Goal: Task Accomplishment & Management: Manage account settings

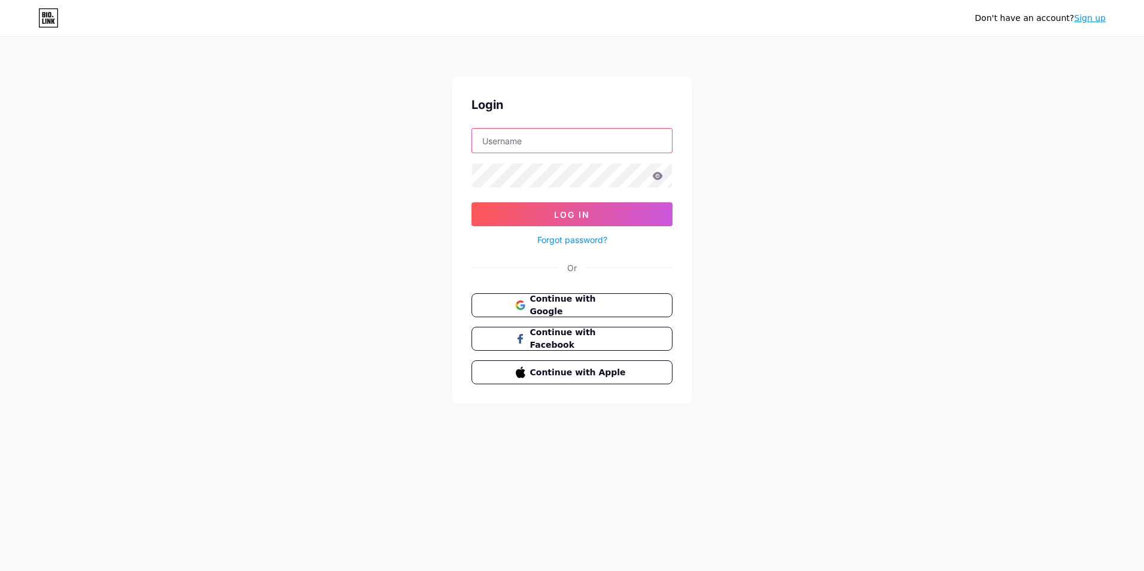
type input "[EMAIL_ADDRESS][DOMAIN_NAME]"
click at [589, 211] on span "Log In" at bounding box center [572, 214] width 36 height 10
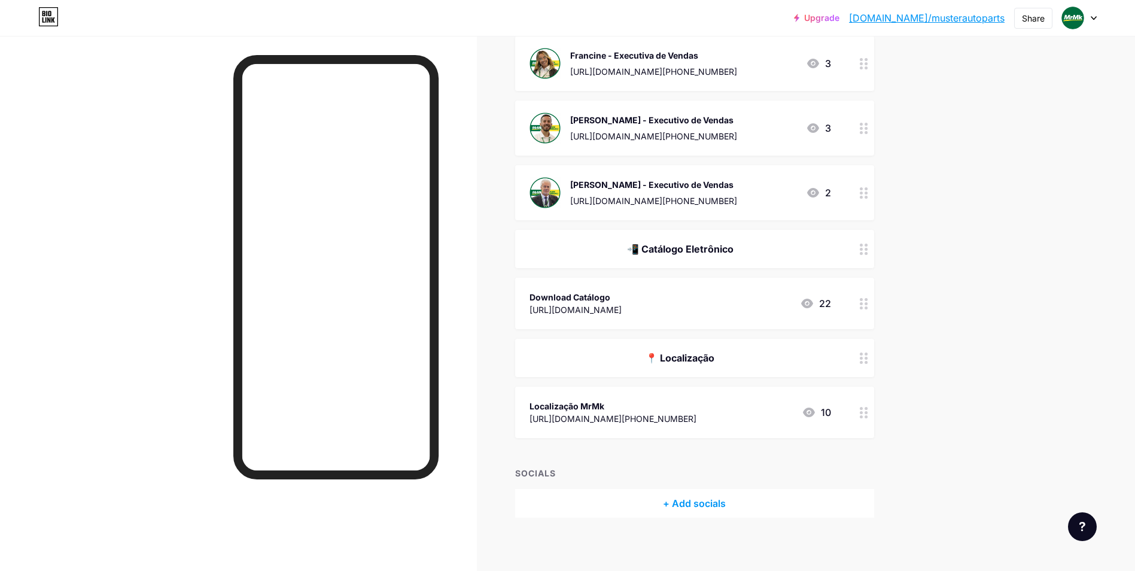
scroll to position [465, 0]
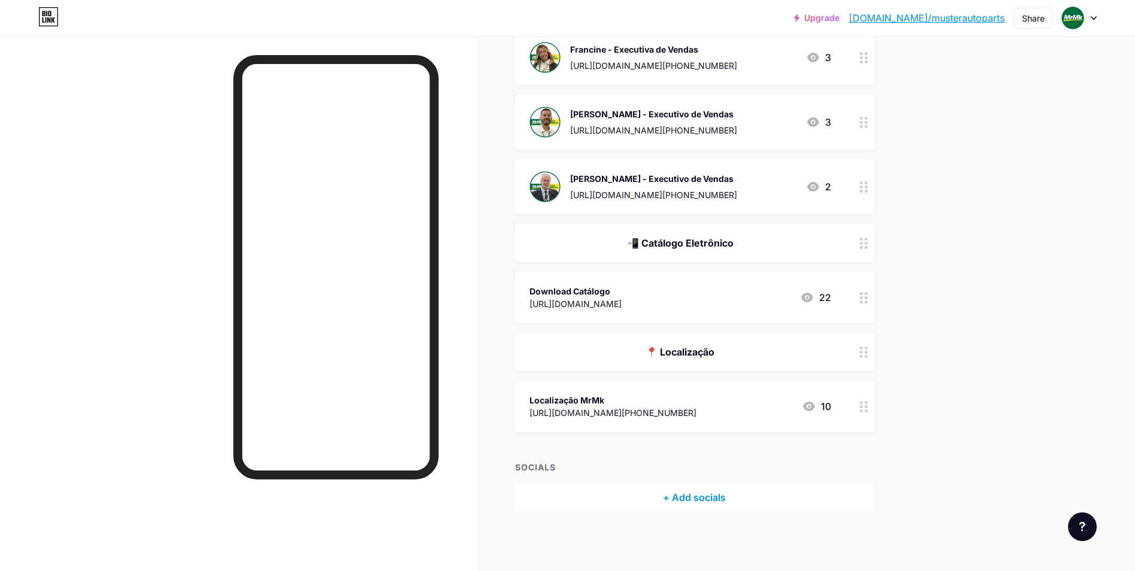
click at [728, 498] on div "+ Add socials" at bounding box center [694, 497] width 359 height 29
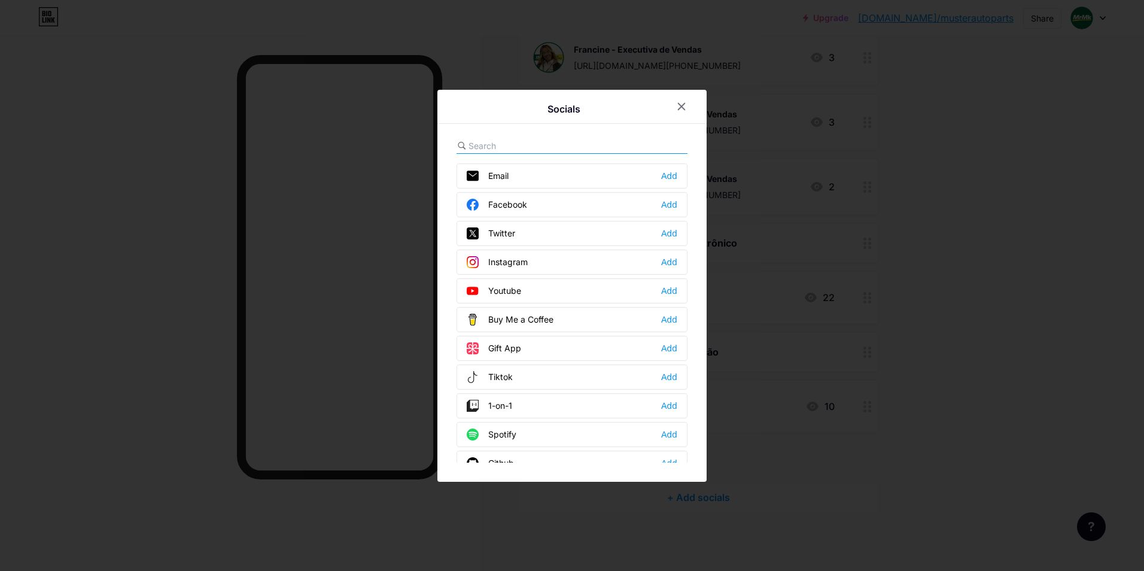
click at [532, 264] on div "Instagram Add" at bounding box center [571, 261] width 231 height 25
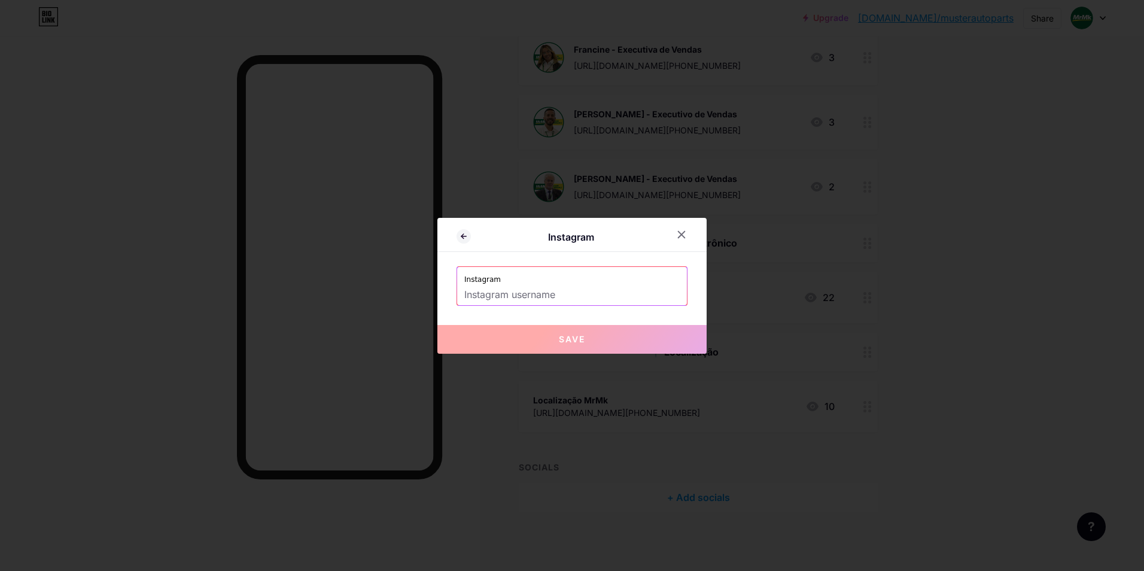
click at [544, 291] on input "text" at bounding box center [571, 295] width 215 height 20
paste input "[URL][DOMAIN_NAME]"
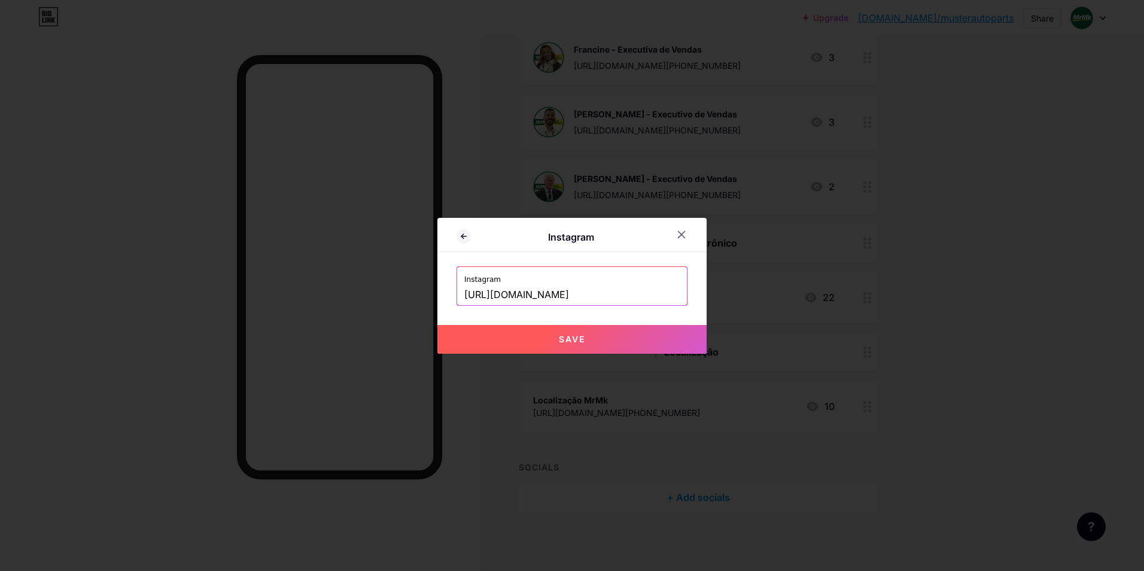
click at [584, 334] on span "Save" at bounding box center [572, 339] width 26 height 10
type input "[URL][DOMAIN_NAME][DOMAIN_NAME]"
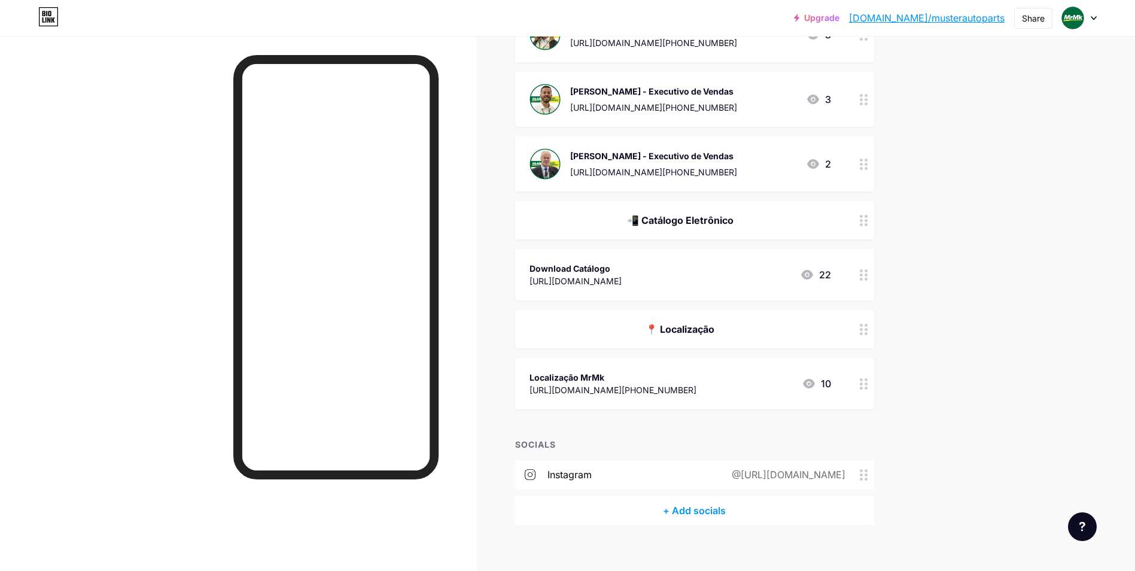
scroll to position [501, 0]
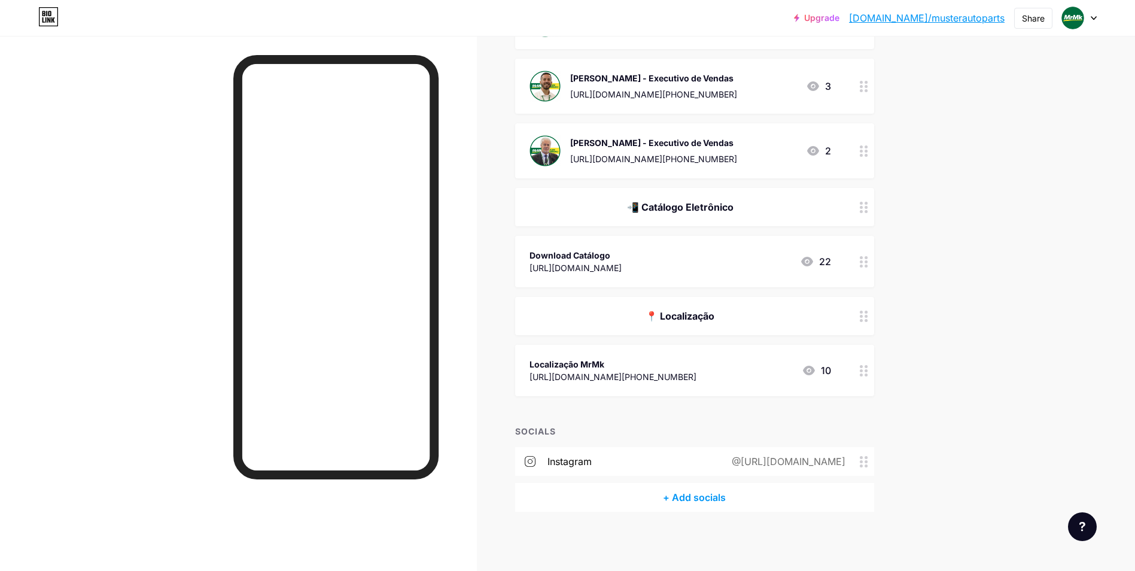
click at [834, 464] on div "@[URL][DOMAIN_NAME]" at bounding box center [785, 461] width 147 height 14
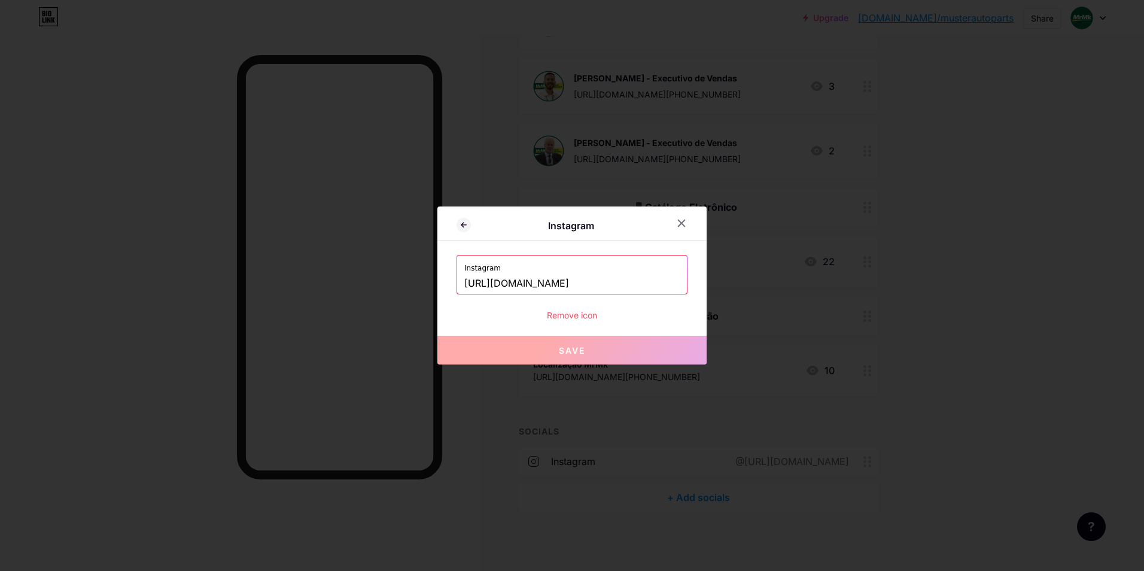
click at [592, 316] on div "Remove icon" at bounding box center [571, 315] width 231 height 13
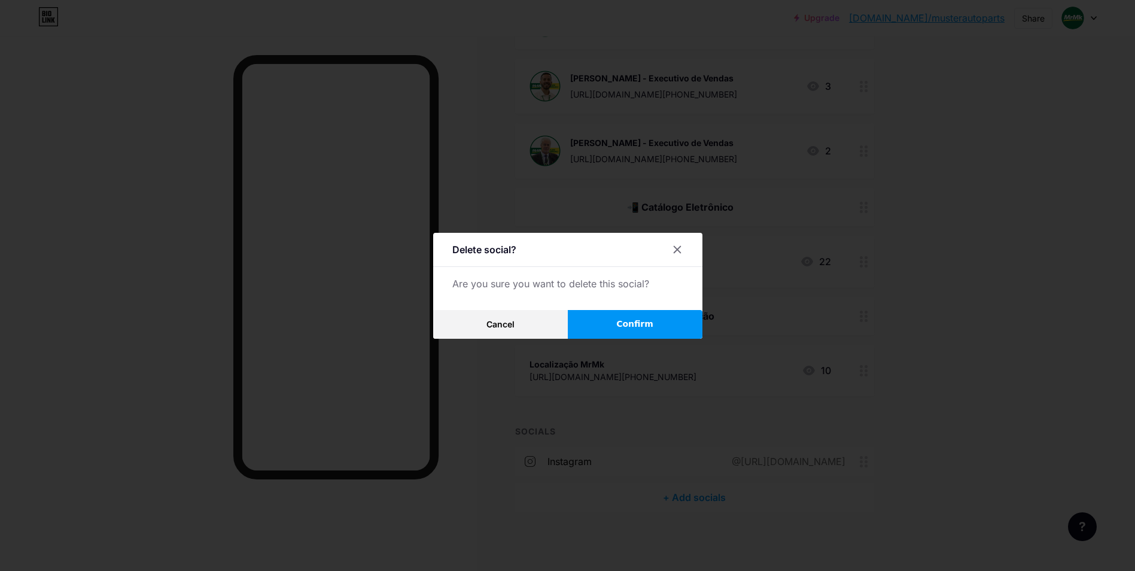
click at [602, 322] on button "Confirm" at bounding box center [635, 324] width 135 height 29
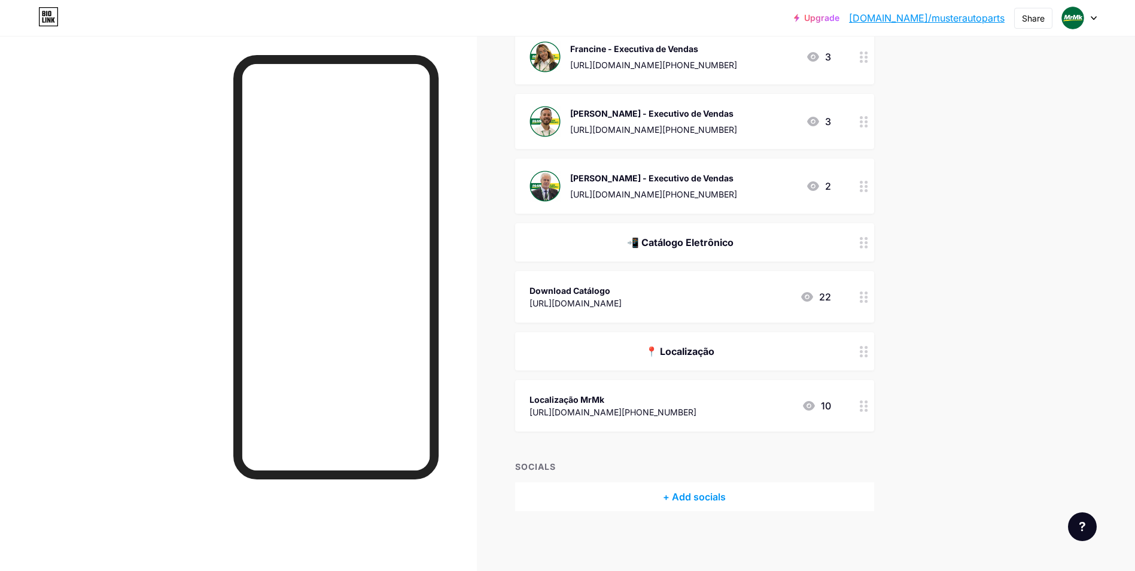
scroll to position [465, 0]
click at [778, 495] on div "+ Add socials" at bounding box center [694, 497] width 359 height 29
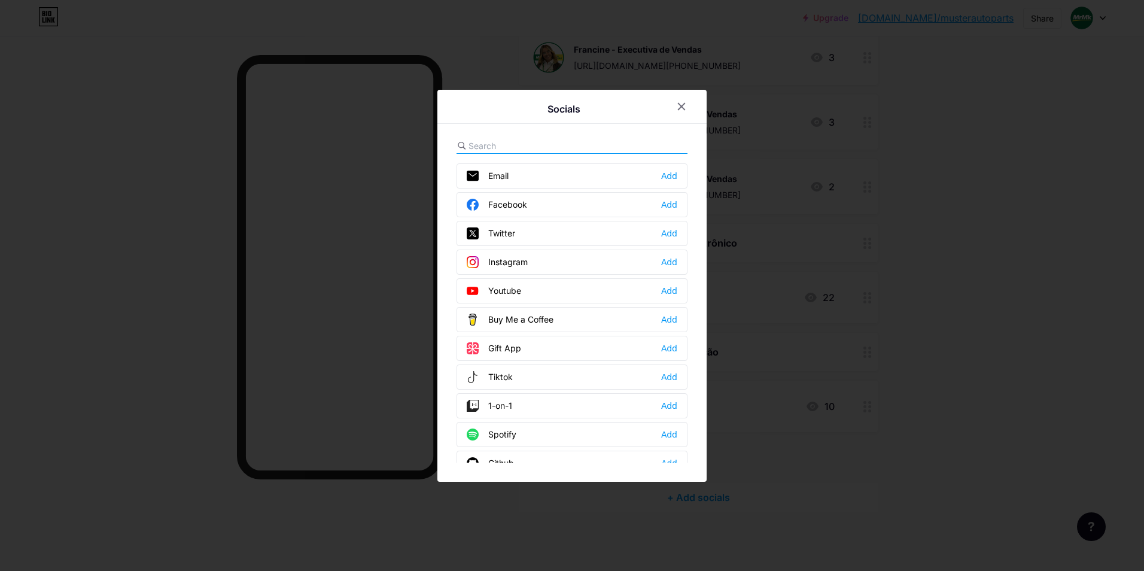
click at [657, 265] on div "Instagram Add" at bounding box center [571, 261] width 231 height 25
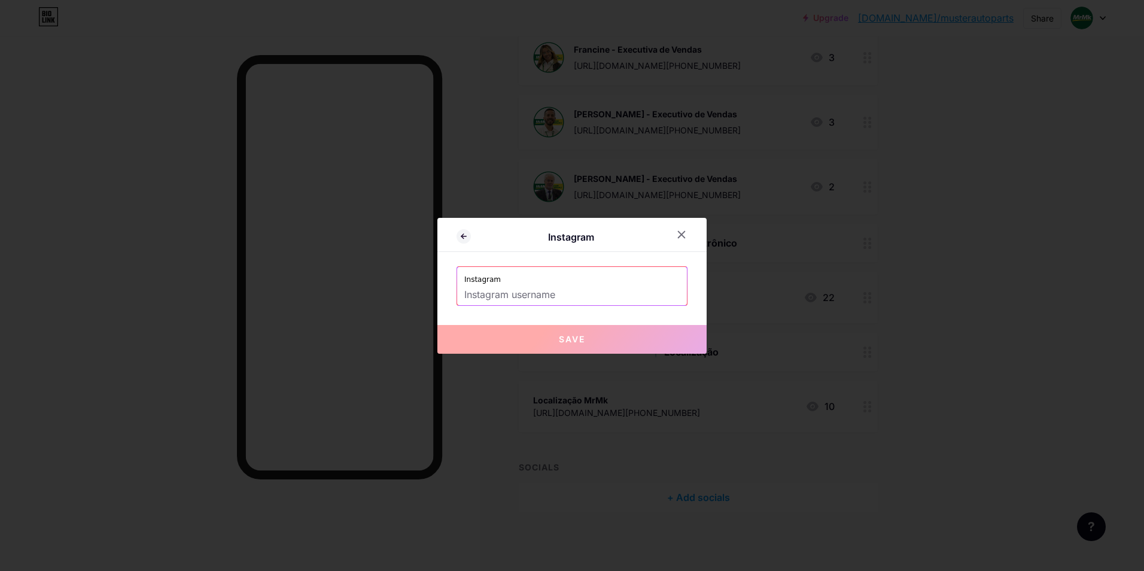
click at [586, 295] on input "text" at bounding box center [571, 295] width 215 height 20
paste input "musterautoparts"
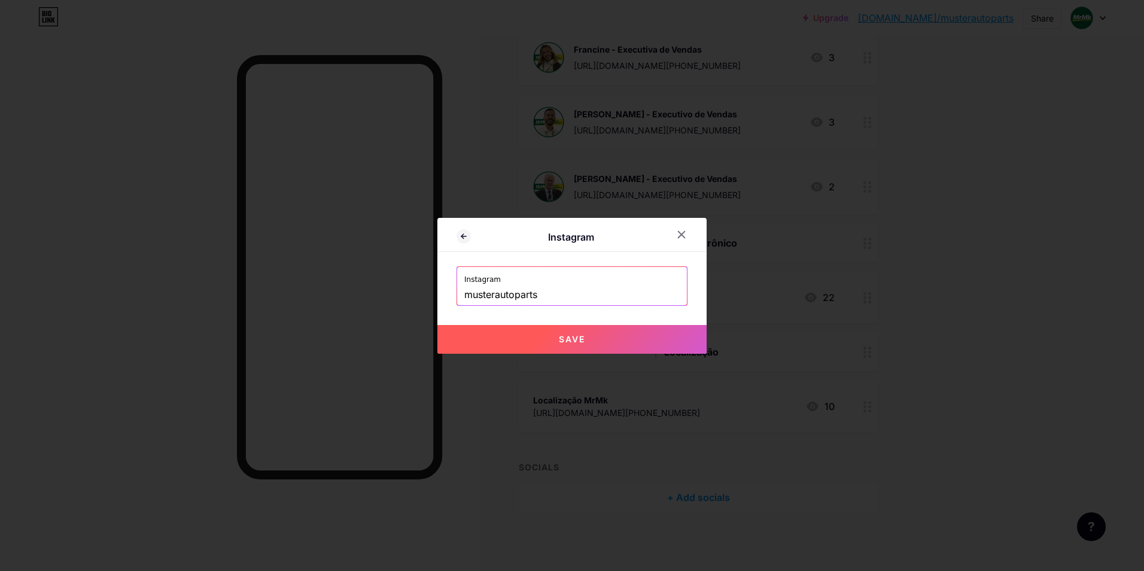
click at [574, 345] on button "Save" at bounding box center [571, 339] width 269 height 29
type input "[URL][DOMAIN_NAME]"
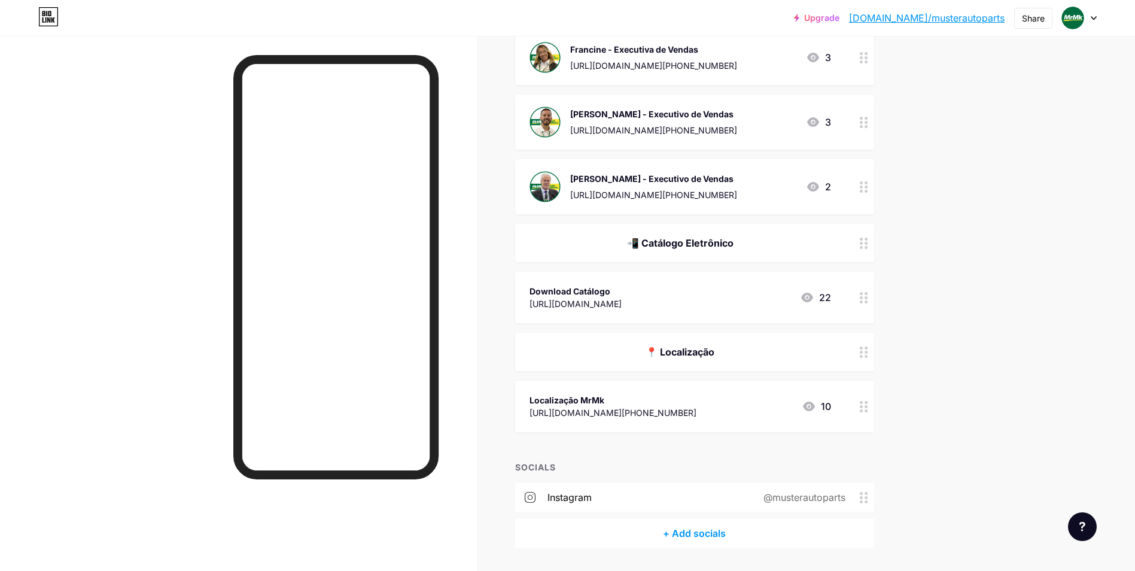
click at [544, 496] on span at bounding box center [531, 497] width 32 height 11
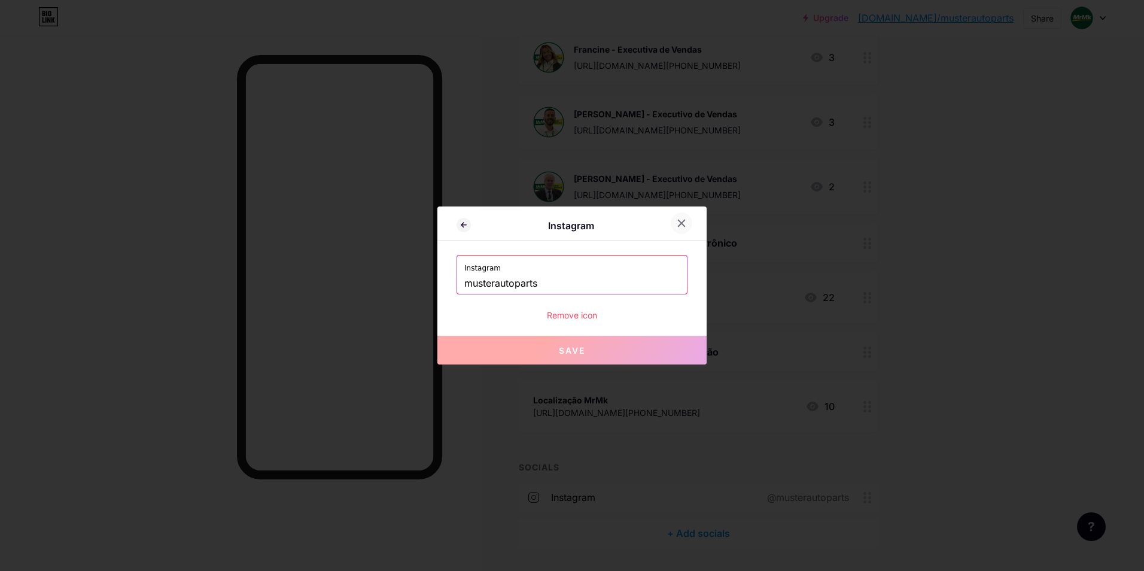
click at [679, 225] on icon at bounding box center [681, 223] width 7 height 7
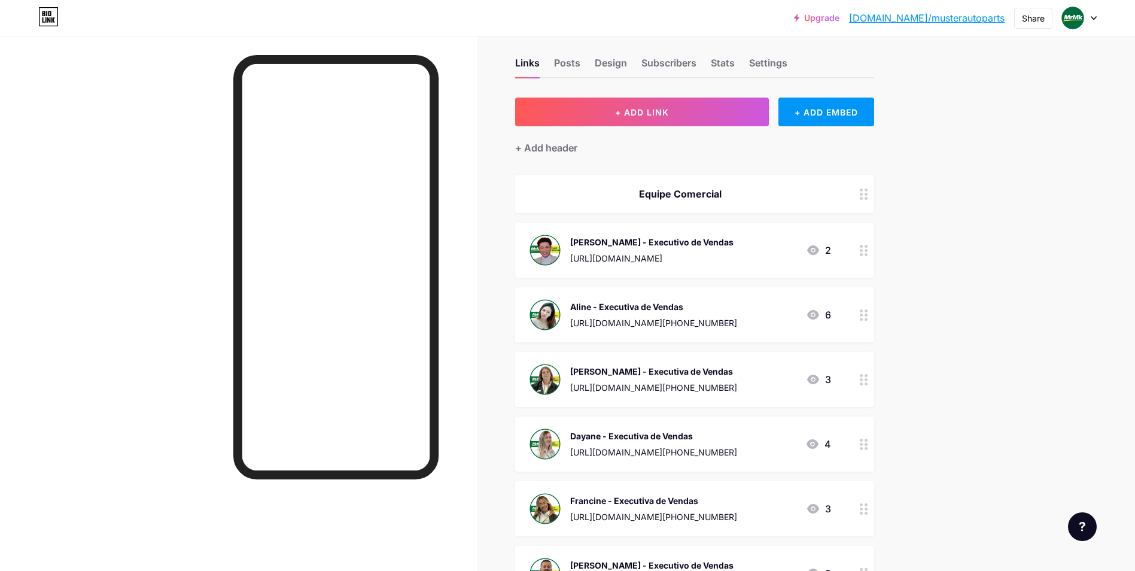
scroll to position [0, 0]
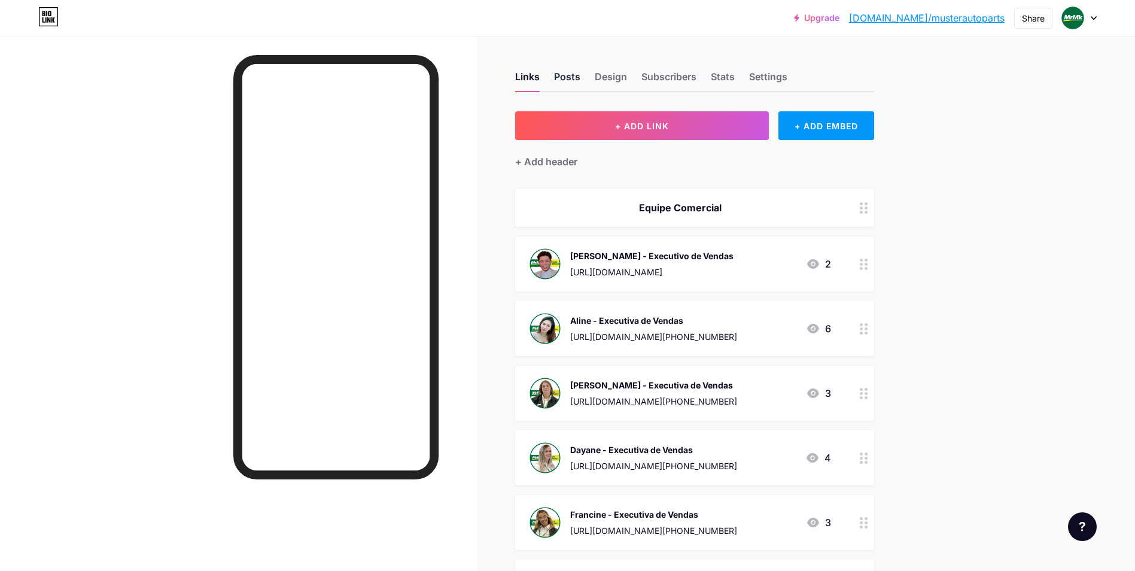
click at [573, 75] on div "Posts" at bounding box center [567, 80] width 26 height 22
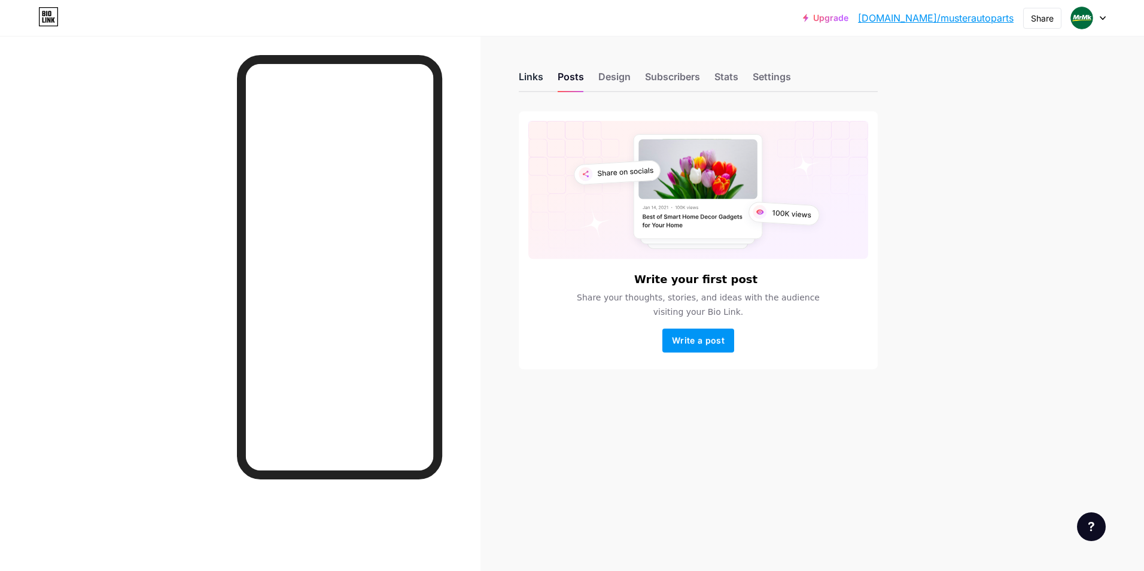
click at [542, 81] on div "Links" at bounding box center [531, 80] width 25 height 22
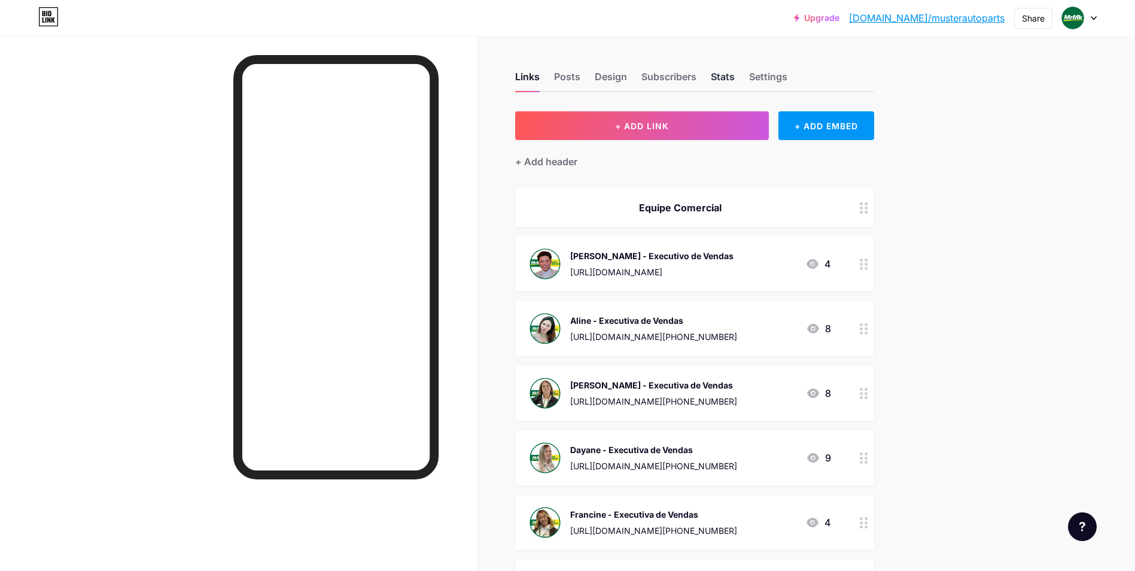
click at [729, 80] on div "Stats" at bounding box center [723, 80] width 24 height 22
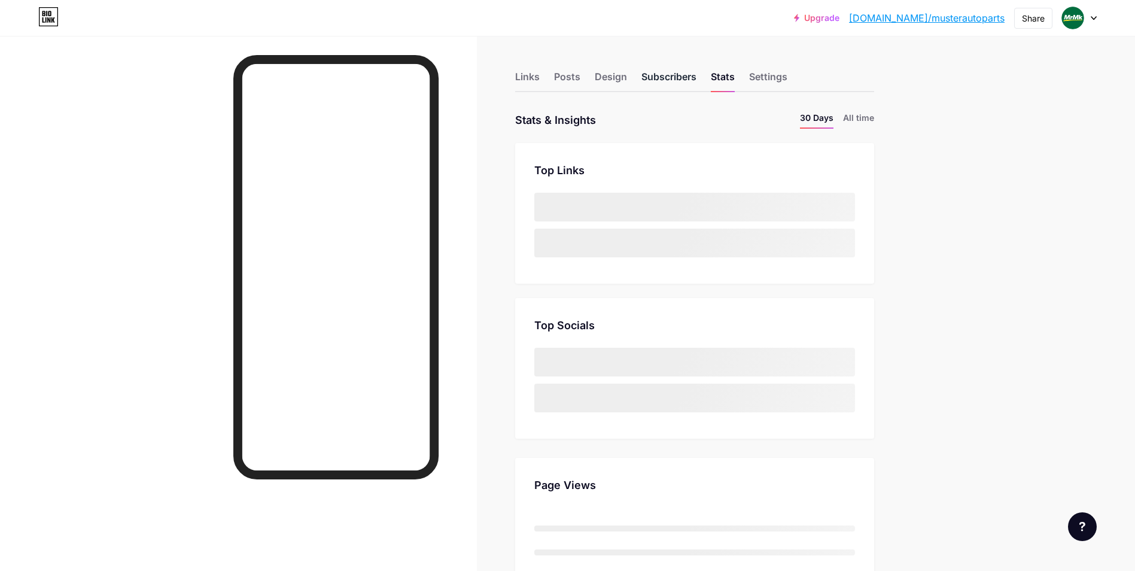
click at [678, 80] on div "Subscribers" at bounding box center [668, 80] width 55 height 22
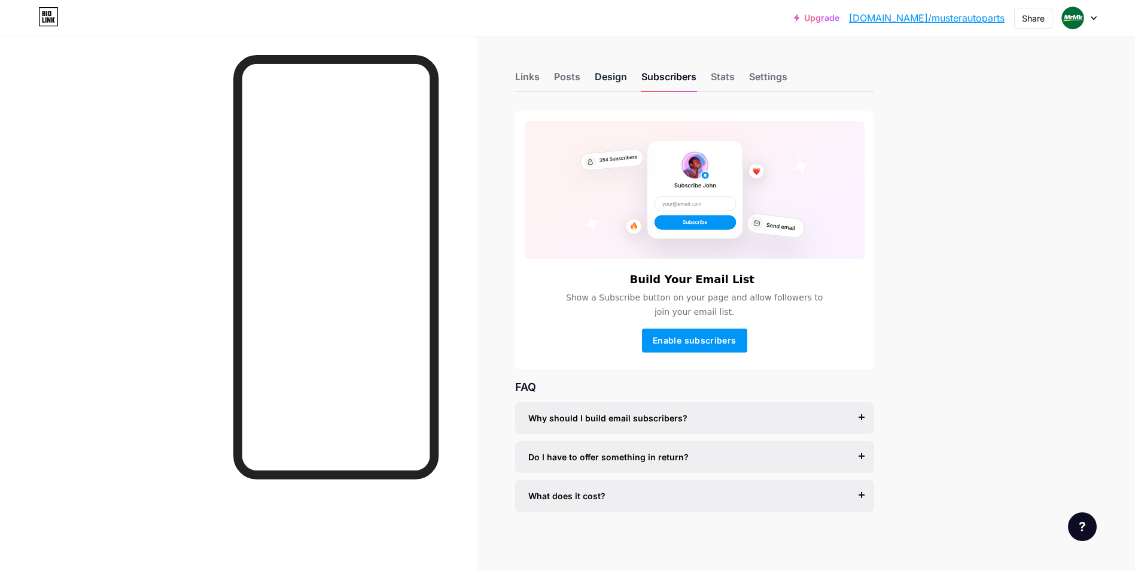
drag, startPoint x: 678, startPoint y: 80, endPoint x: 614, endPoint y: 80, distance: 64.6
click at [618, 80] on div "Design" at bounding box center [611, 80] width 32 height 22
click at [568, 78] on div "Posts" at bounding box center [567, 80] width 26 height 22
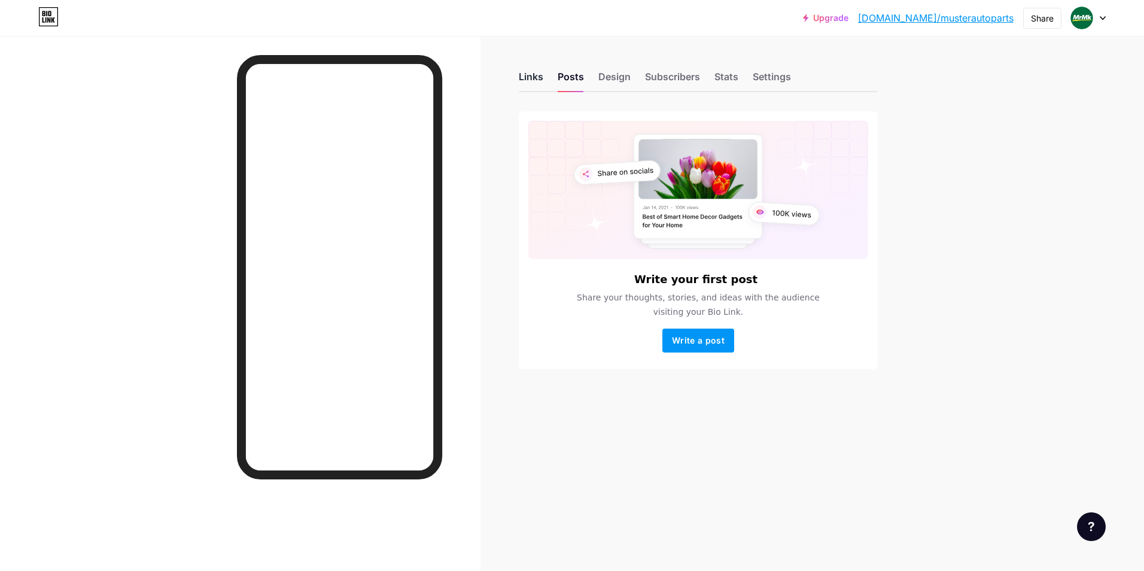
click at [521, 74] on div "Links" at bounding box center [531, 80] width 25 height 22
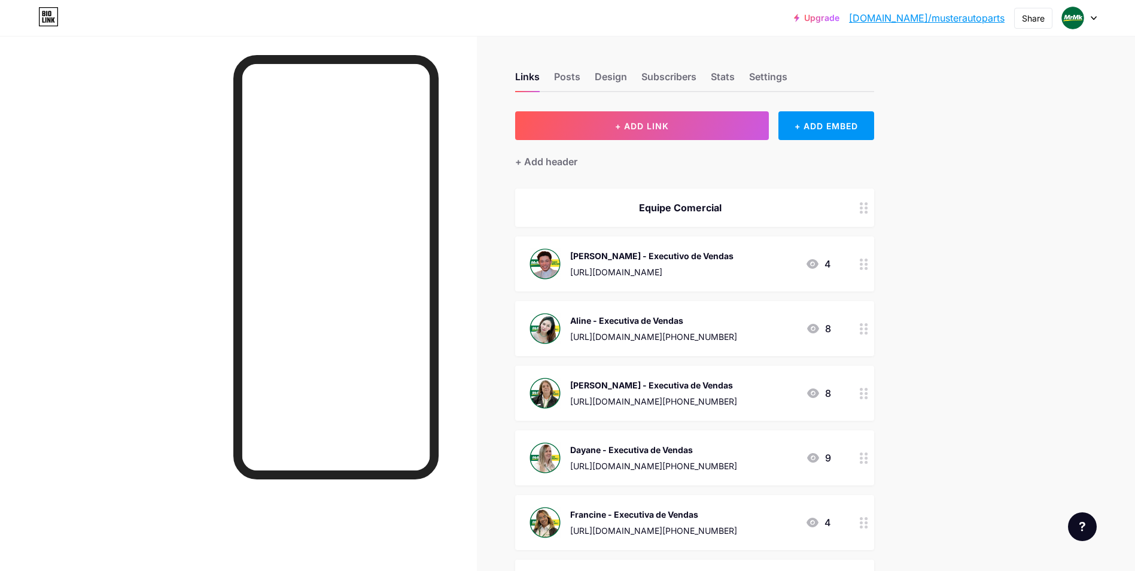
drag, startPoint x: 996, startPoint y: 181, endPoint x: 953, endPoint y: 127, distance: 68.1
click at [953, 127] on div "Upgrade [DOMAIN_NAME]/muster... [DOMAIN_NAME]/musterautoparts Share Switch acco…" at bounding box center [567, 536] width 1135 height 1072
click at [556, 163] on div "+ Add header" at bounding box center [546, 161] width 62 height 14
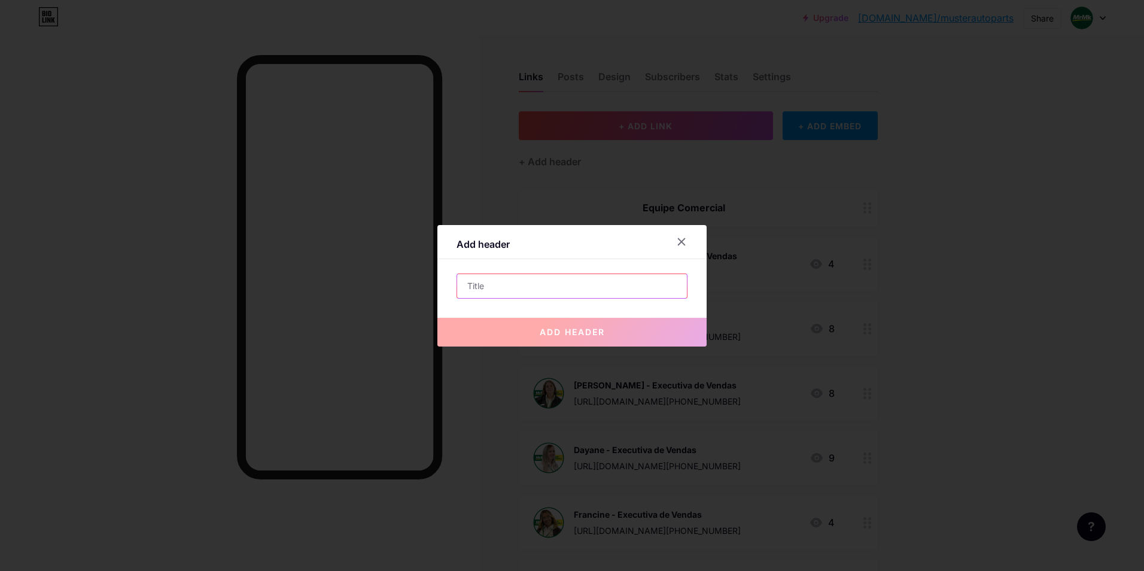
click at [572, 297] on input "text" at bounding box center [572, 286] width 230 height 24
type input "C"
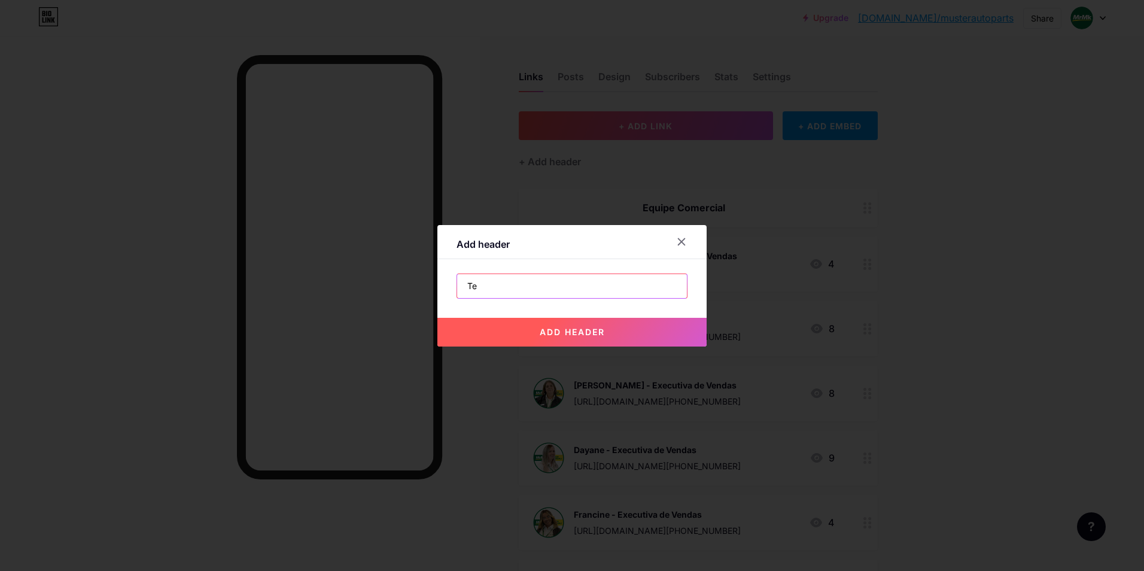
type input "T"
type input "Contato"
click at [572, 320] on button "add header" at bounding box center [571, 332] width 269 height 29
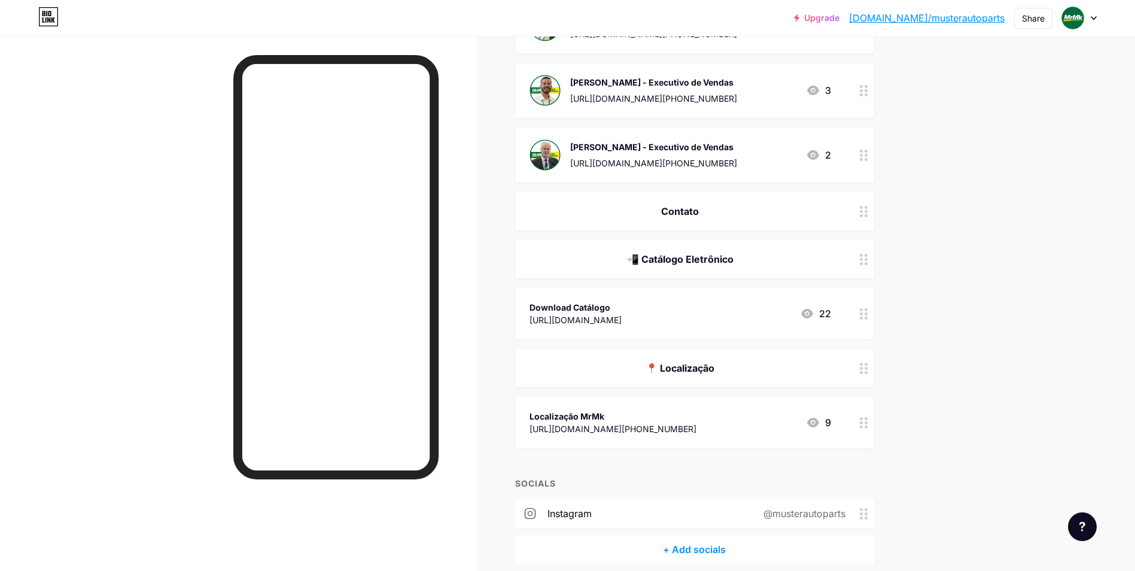
scroll to position [505, 0]
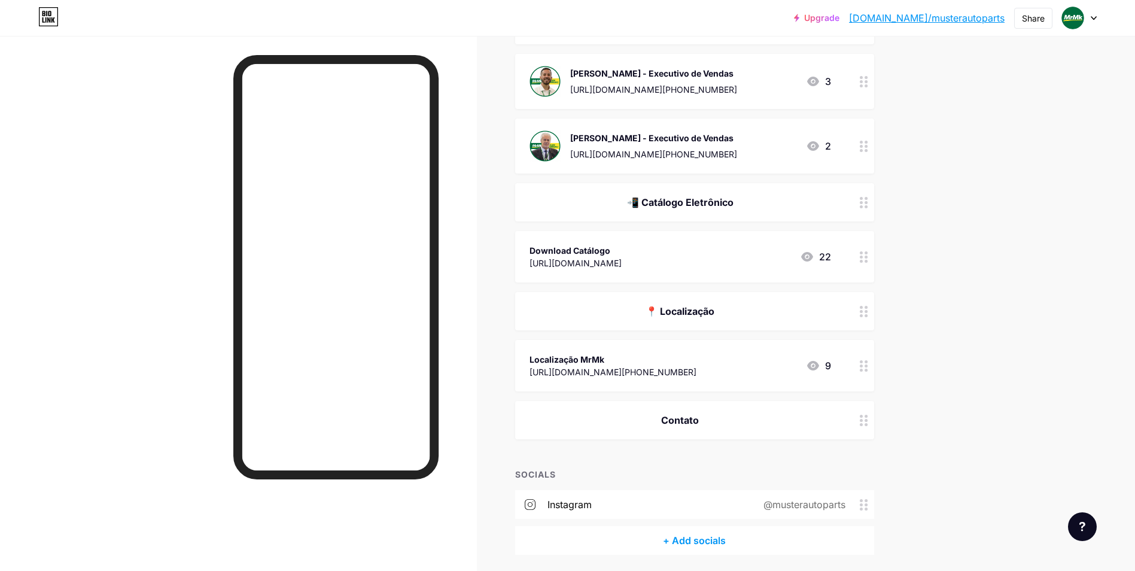
click at [858, 453] on div "+ ADD LINK + ADD EMBED + Add header Equipe Comercial [PERSON_NAME] - Executivo …" at bounding box center [694, 80] width 359 height 949
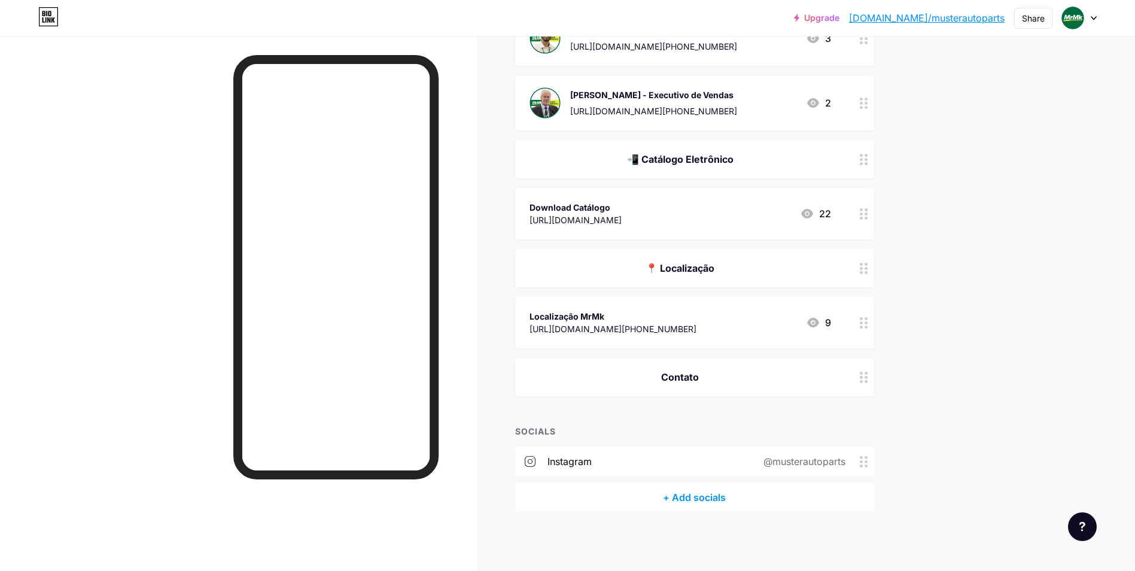
click at [722, 410] on div "+ ADD LINK + ADD EMBED + Add header Equipe Comercial [PERSON_NAME] - Executivo …" at bounding box center [694, 37] width 359 height 949
click at [868, 378] on icon at bounding box center [864, 376] width 8 height 11
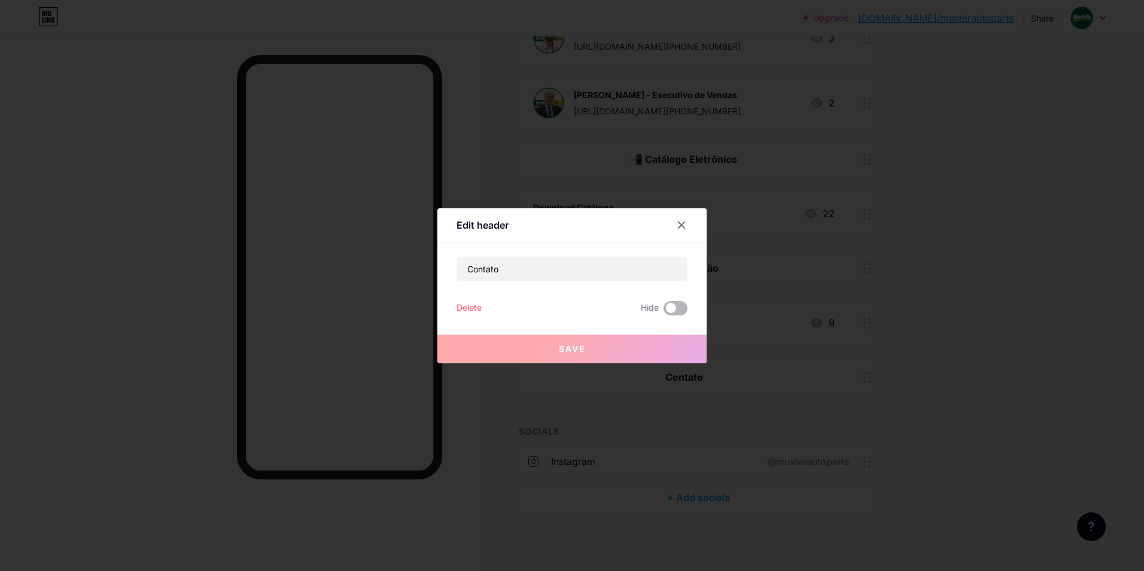
click at [683, 305] on span at bounding box center [675, 308] width 24 height 14
click at [663, 311] on input "checkbox" at bounding box center [663, 311] width 0 height 0
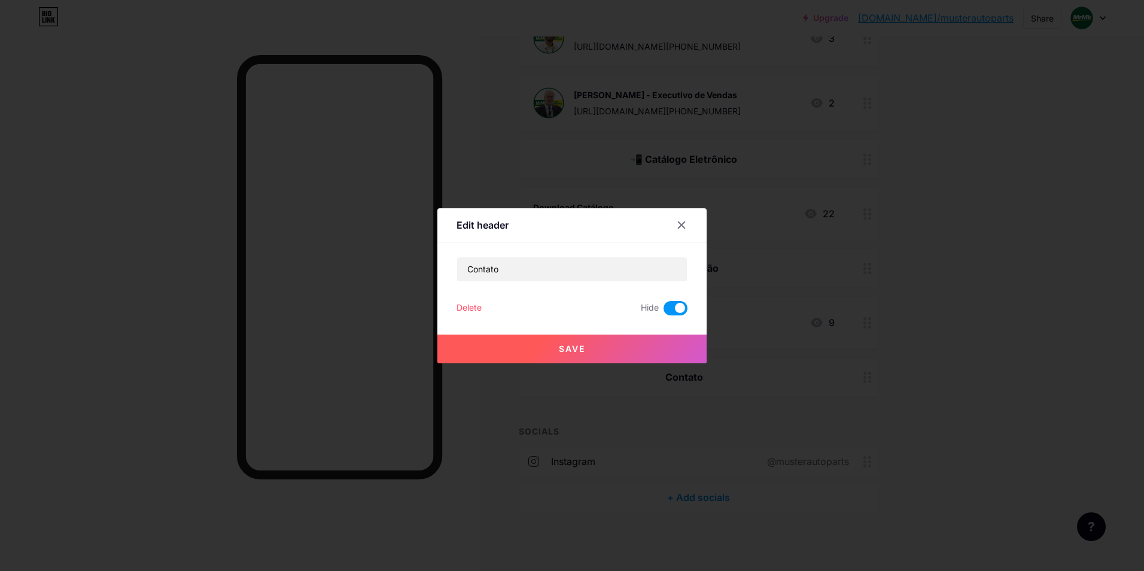
click at [683, 305] on span at bounding box center [675, 308] width 24 height 14
click at [663, 311] on input "checkbox" at bounding box center [663, 311] width 0 height 0
click at [673, 312] on span at bounding box center [675, 308] width 24 height 14
click at [663, 311] on input "checkbox" at bounding box center [663, 311] width 0 height 0
click at [659, 342] on button "Save" at bounding box center [571, 348] width 269 height 29
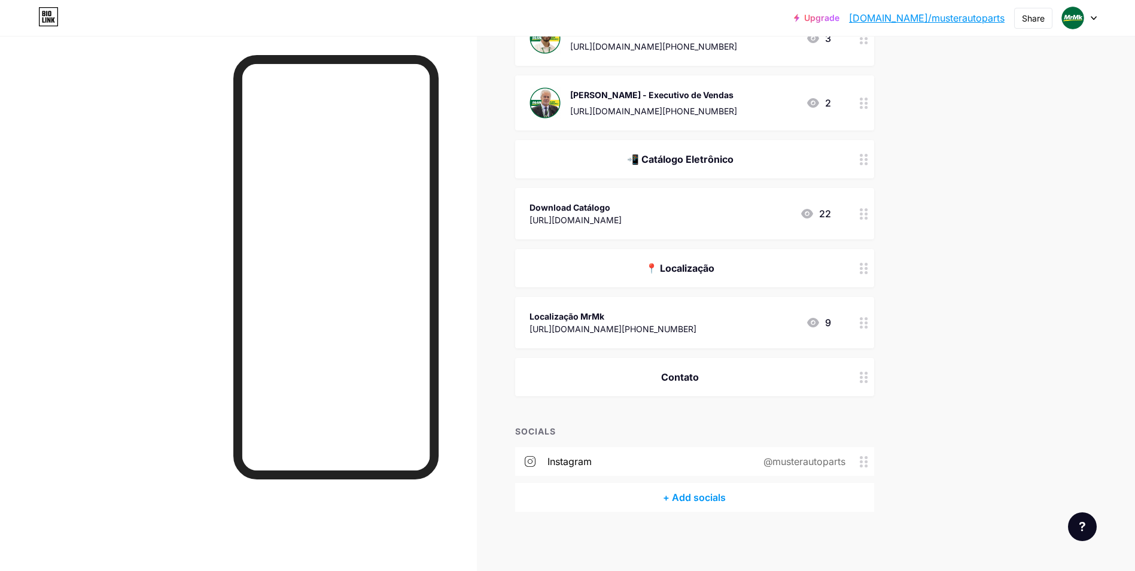
click at [862, 374] on div at bounding box center [864, 377] width 20 height 38
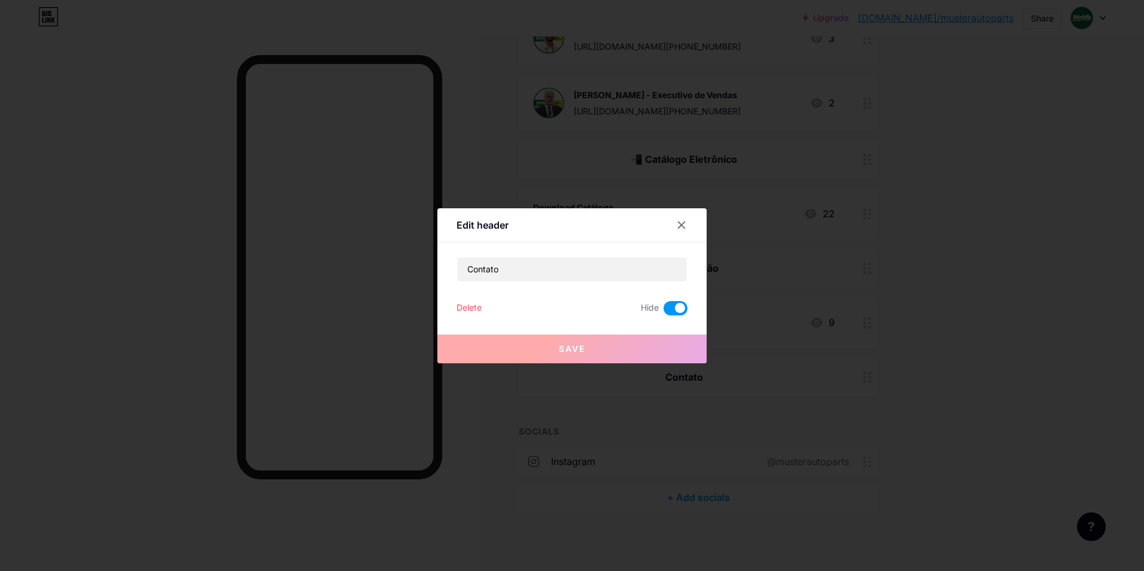
click at [679, 309] on span at bounding box center [675, 308] width 24 height 14
click at [663, 311] on input "checkbox" at bounding box center [663, 311] width 0 height 0
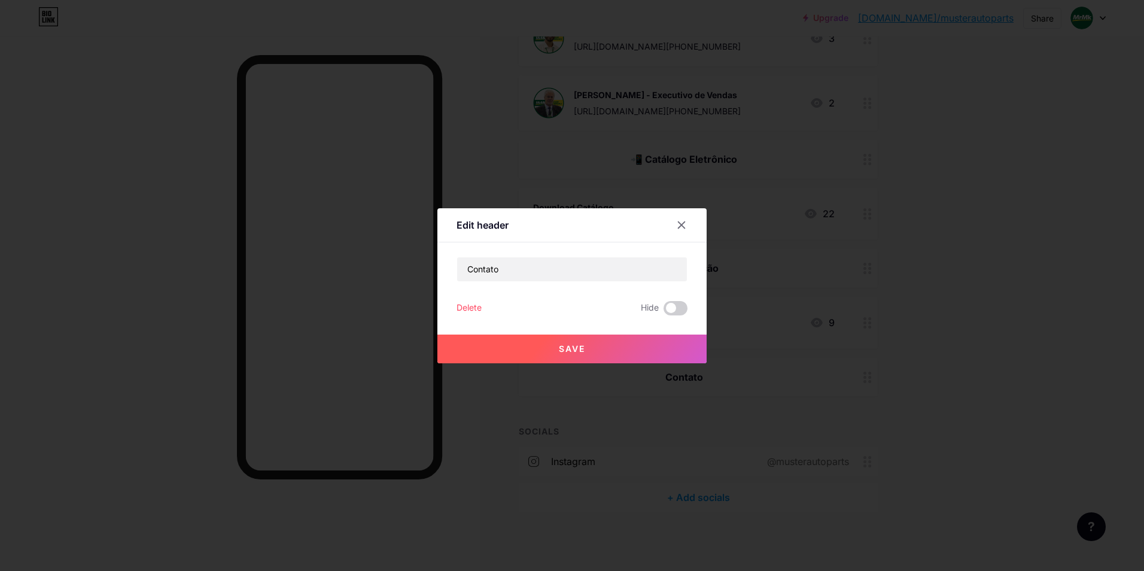
click at [678, 348] on button "Save" at bounding box center [571, 348] width 269 height 29
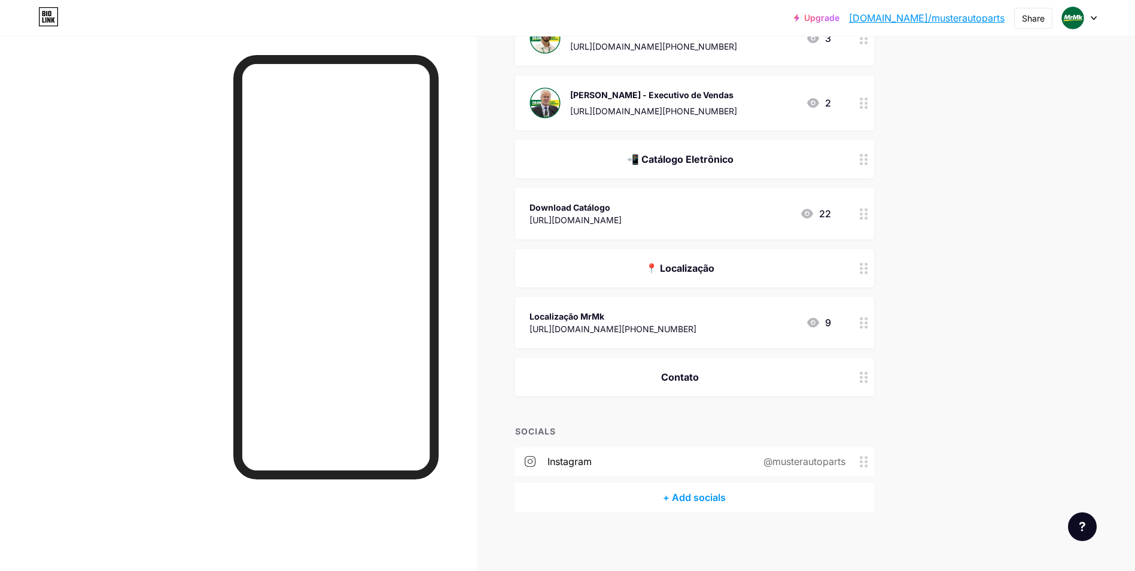
click at [847, 416] on div "+ ADD LINK + ADD EMBED + Add header Equipe Comercial [PERSON_NAME] - Executivo …" at bounding box center [694, 37] width 359 height 949
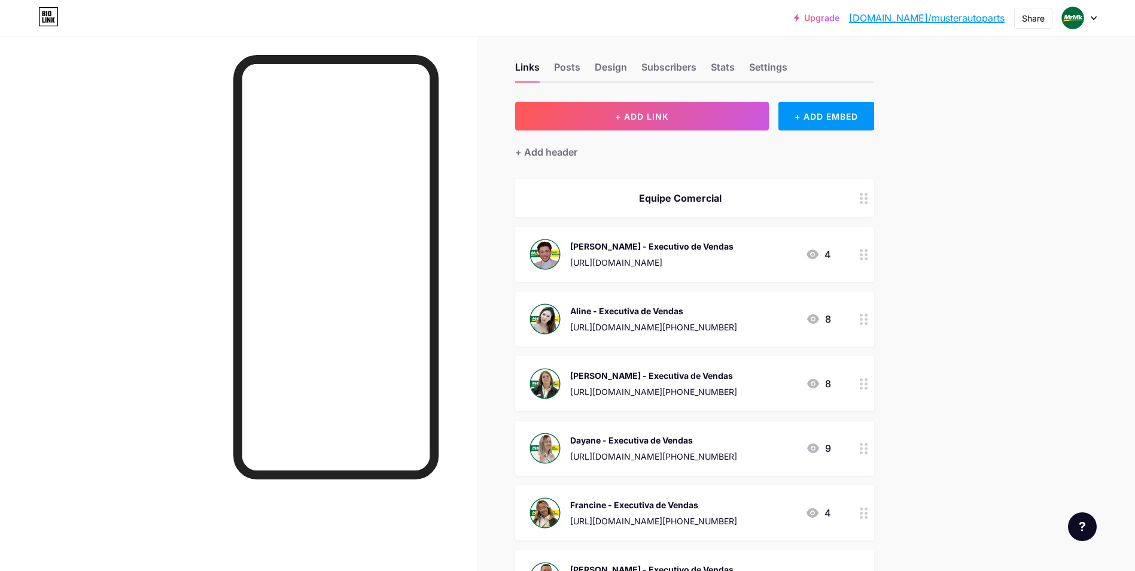
scroll to position [0, 0]
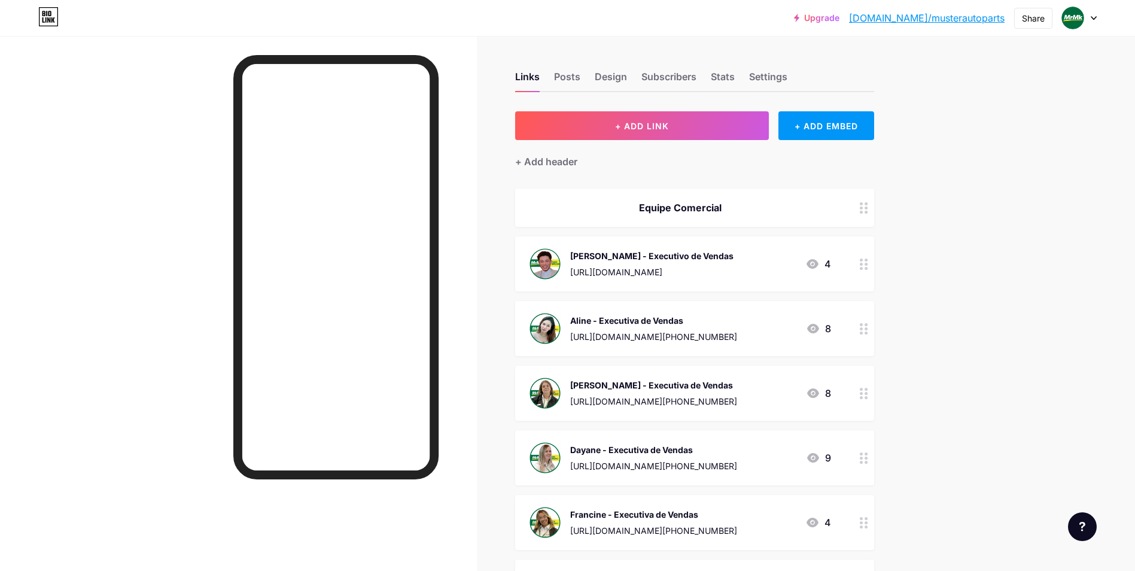
click at [864, 215] on div at bounding box center [864, 207] width 20 height 38
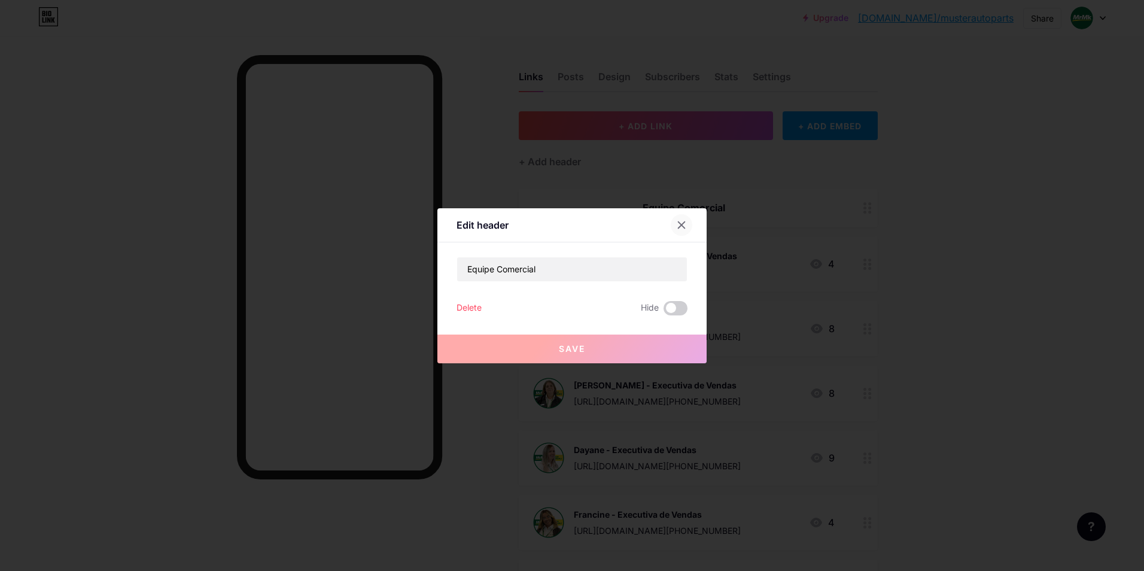
click at [684, 221] on icon at bounding box center [681, 225] width 10 height 10
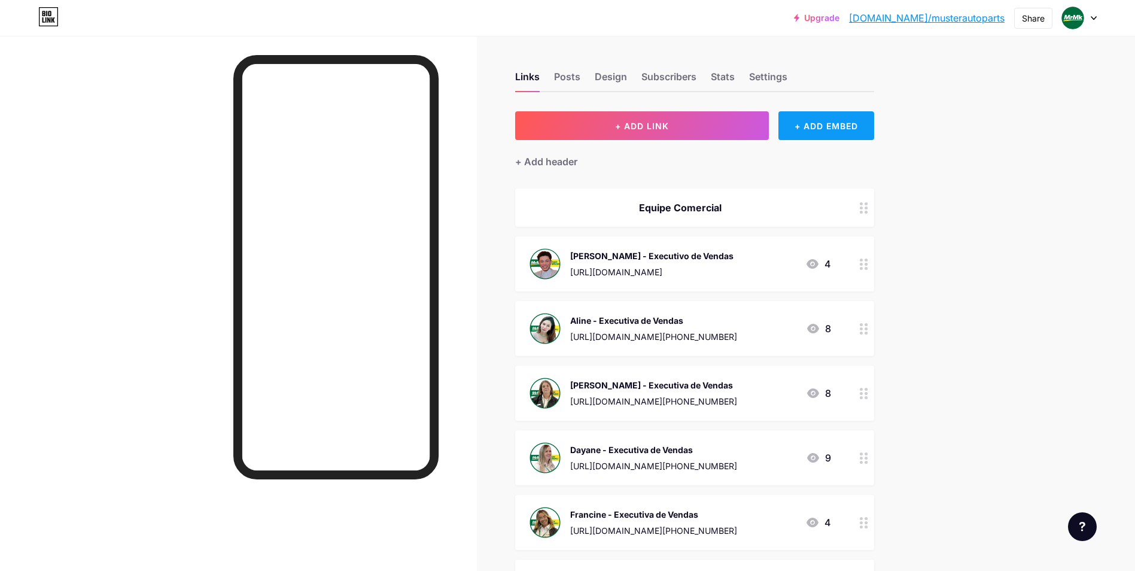
click at [804, 129] on div "+ ADD EMBED" at bounding box center [825, 125] width 95 height 29
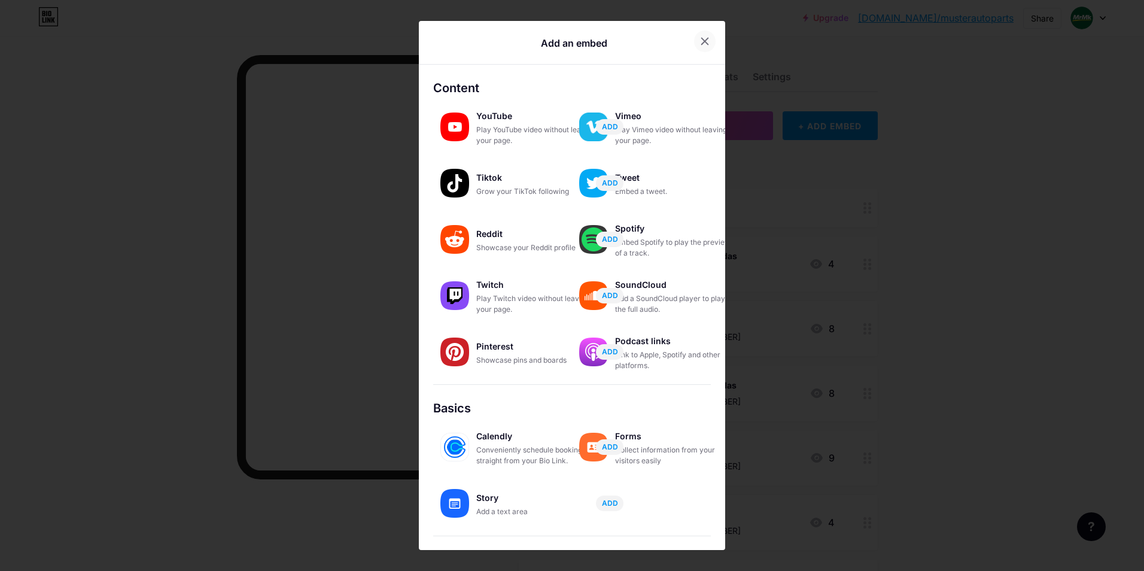
click at [694, 48] on div at bounding box center [705, 42] width 22 height 22
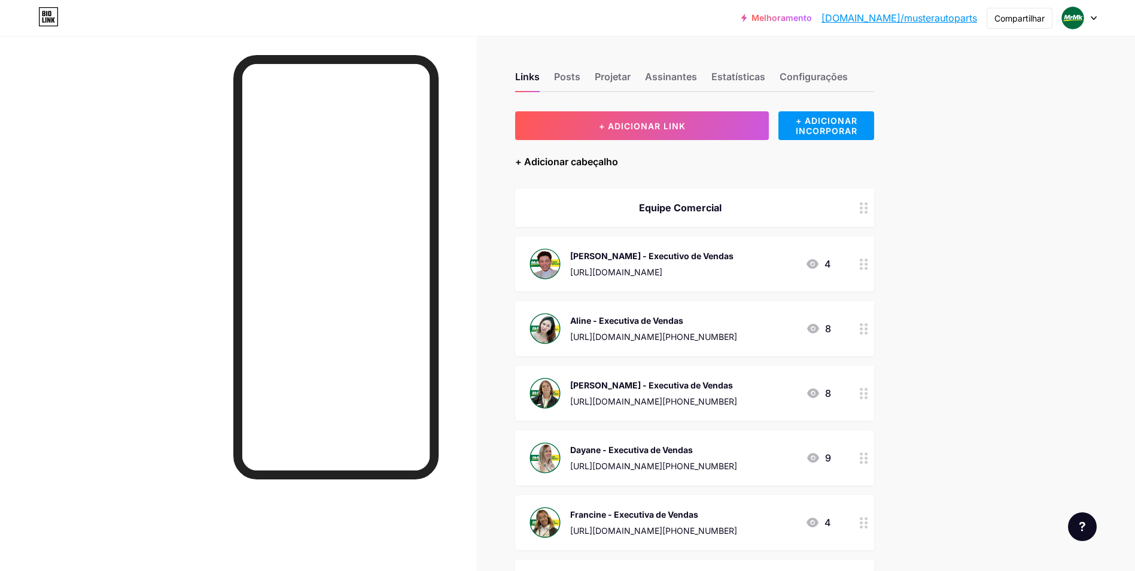
click at [589, 163] on div "+ Adicionar cabeçalho" at bounding box center [566, 161] width 103 height 14
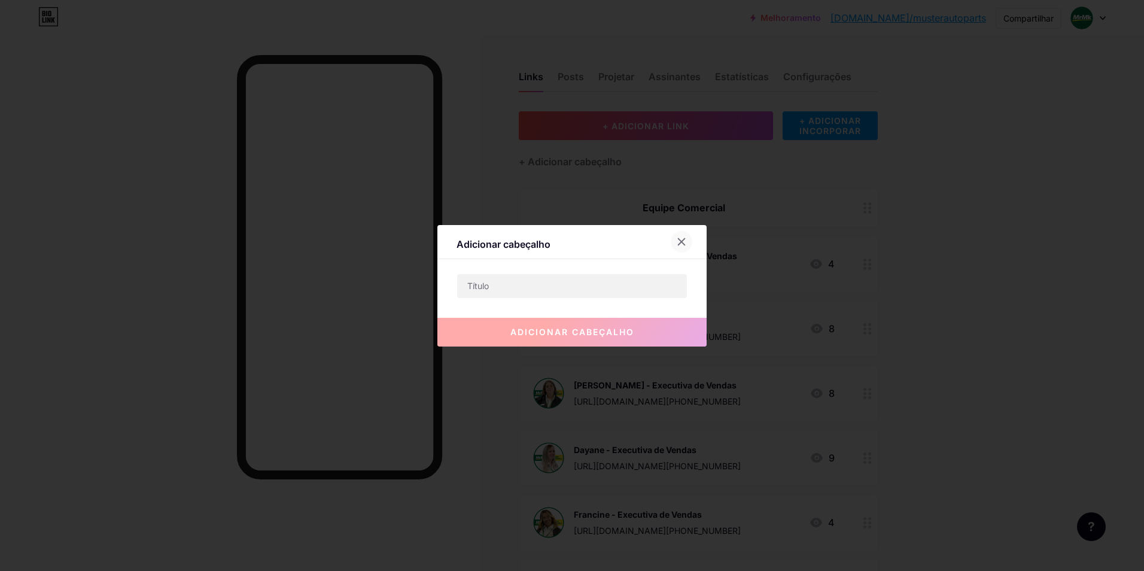
click at [680, 245] on icon at bounding box center [681, 242] width 10 height 10
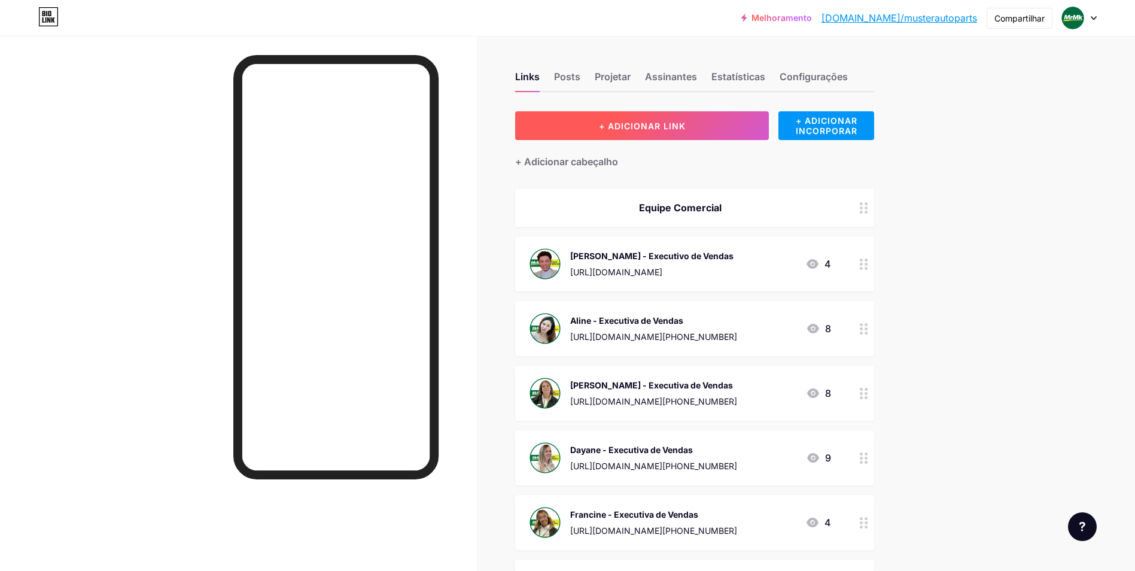
click at [648, 126] on span "+ ADICIONAR LINK" at bounding box center [642, 126] width 87 height 10
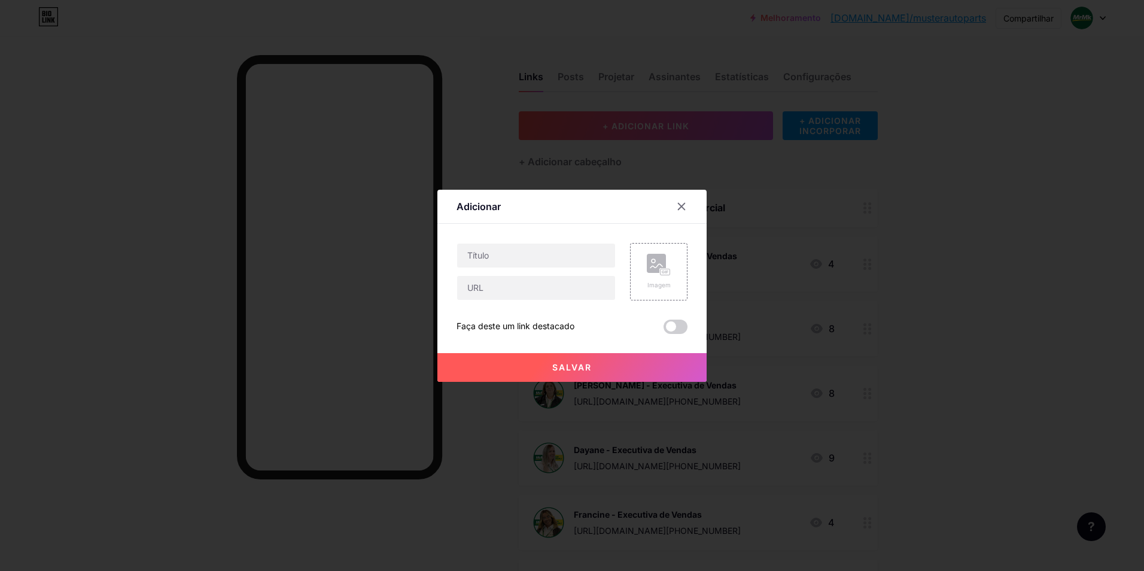
click at [689, 197] on div at bounding box center [689, 207] width 36 height 22
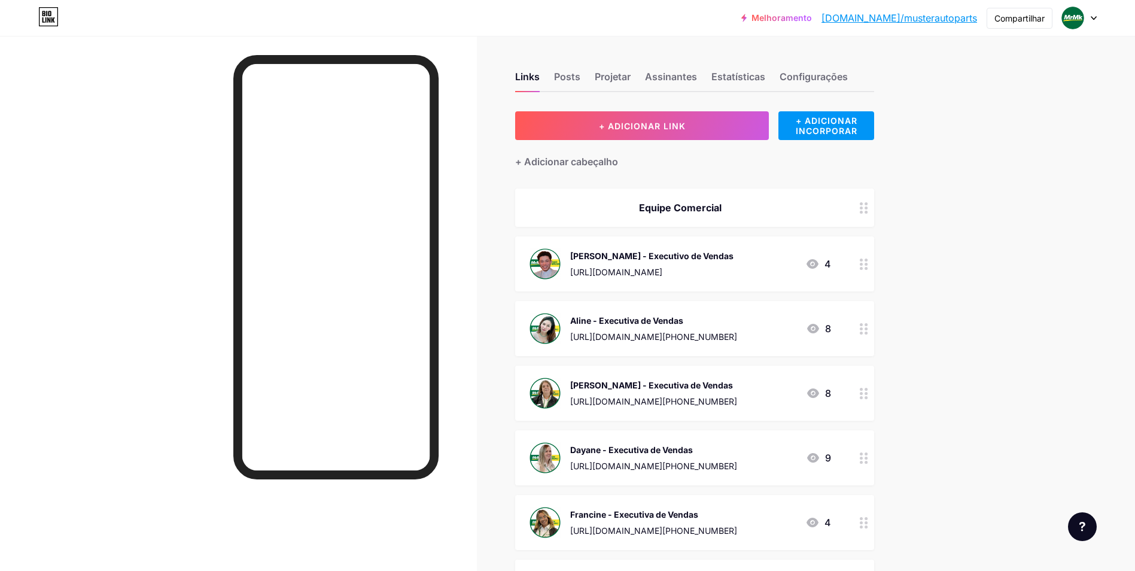
click at [733, 260] on div "[PERSON_NAME] - Executivo de Vendas [URL][DOMAIN_NAME] 4" at bounding box center [679, 263] width 301 height 31
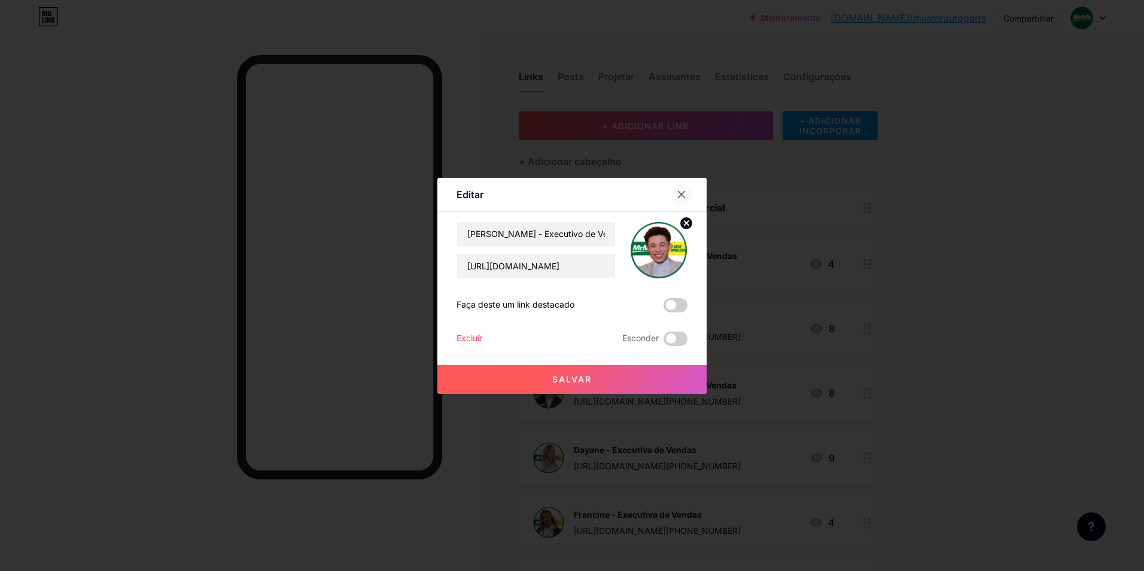
click at [687, 194] on div at bounding box center [682, 195] width 22 height 22
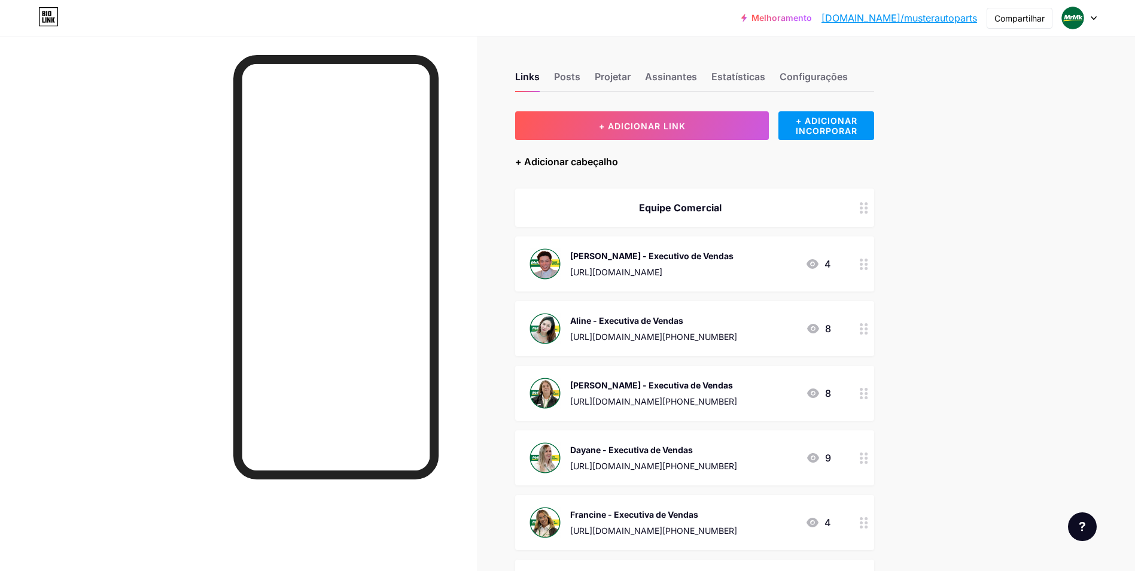
click at [610, 164] on div "+ Adicionar cabeçalho" at bounding box center [566, 161] width 103 height 14
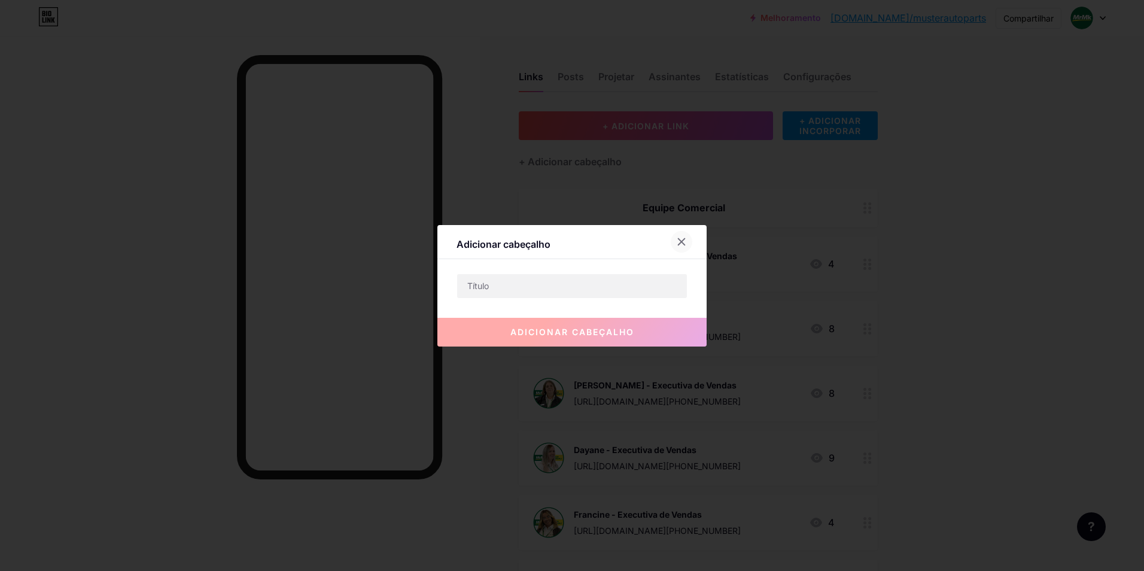
click at [681, 236] on div at bounding box center [682, 242] width 22 height 22
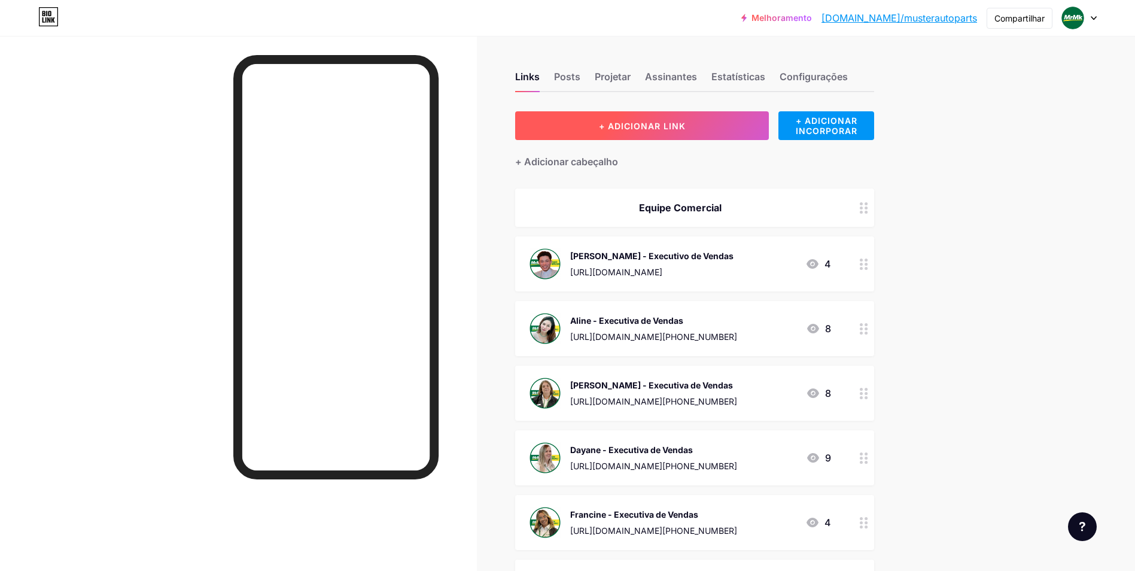
click at [665, 138] on button "+ ADICIONAR LINK" at bounding box center [642, 125] width 254 height 29
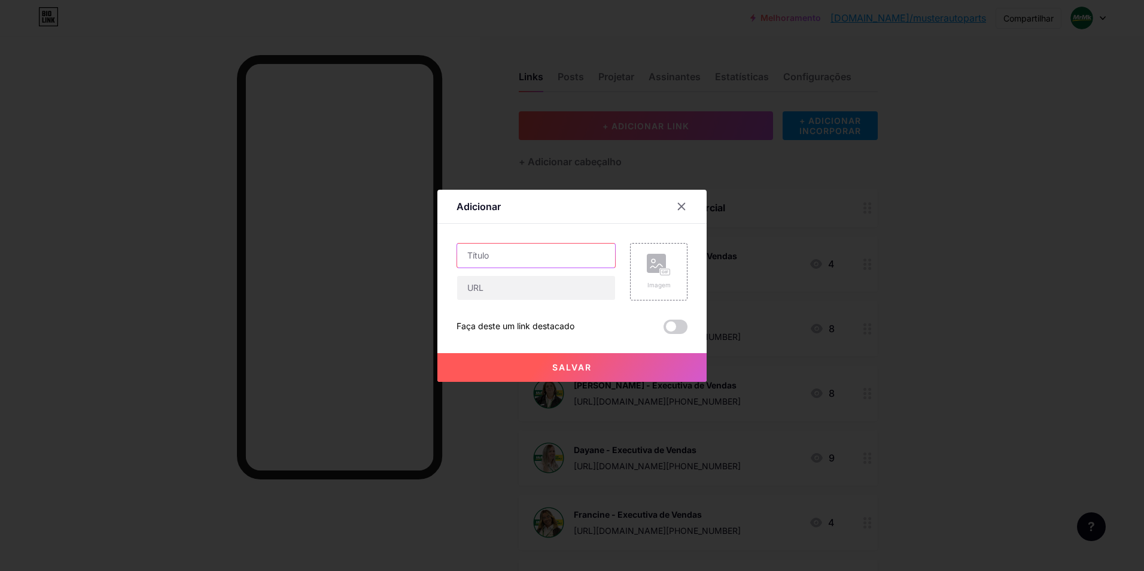
click at [526, 255] on input "text" at bounding box center [536, 255] width 158 height 24
click at [580, 262] on input "text" at bounding box center [536, 255] width 158 height 24
click at [569, 287] on input "text" at bounding box center [536, 288] width 158 height 24
type input "5"
type input "+55 11"
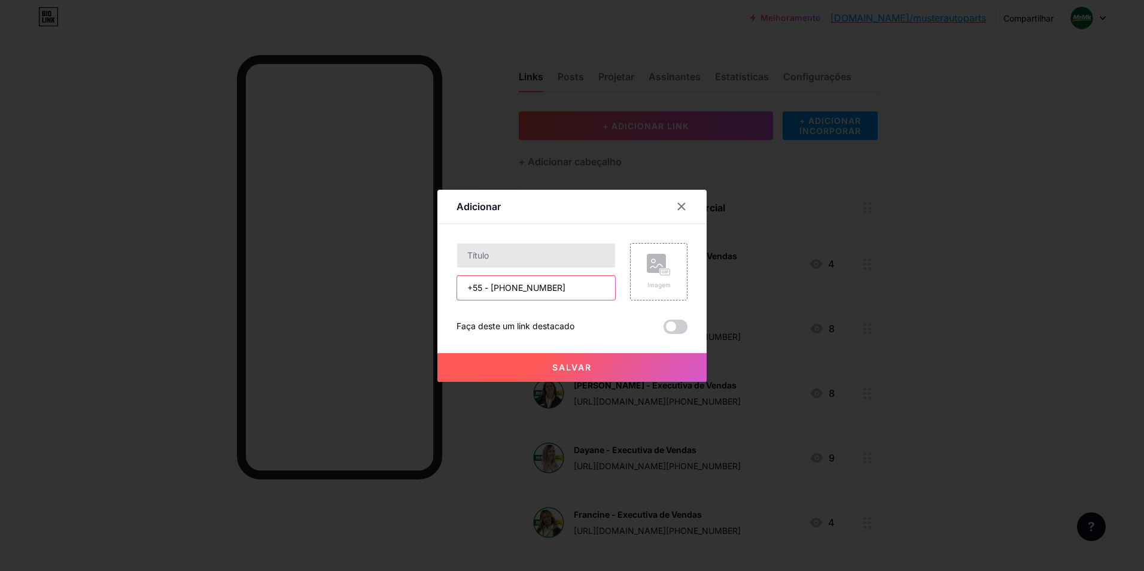
type input "+55 - [PHONE_NUMBER]"
click at [534, 260] on input "text" at bounding box center [536, 255] width 158 height 24
click at [533, 258] on input "text" at bounding box center [536, 255] width 158 height 24
type input "MrMk"
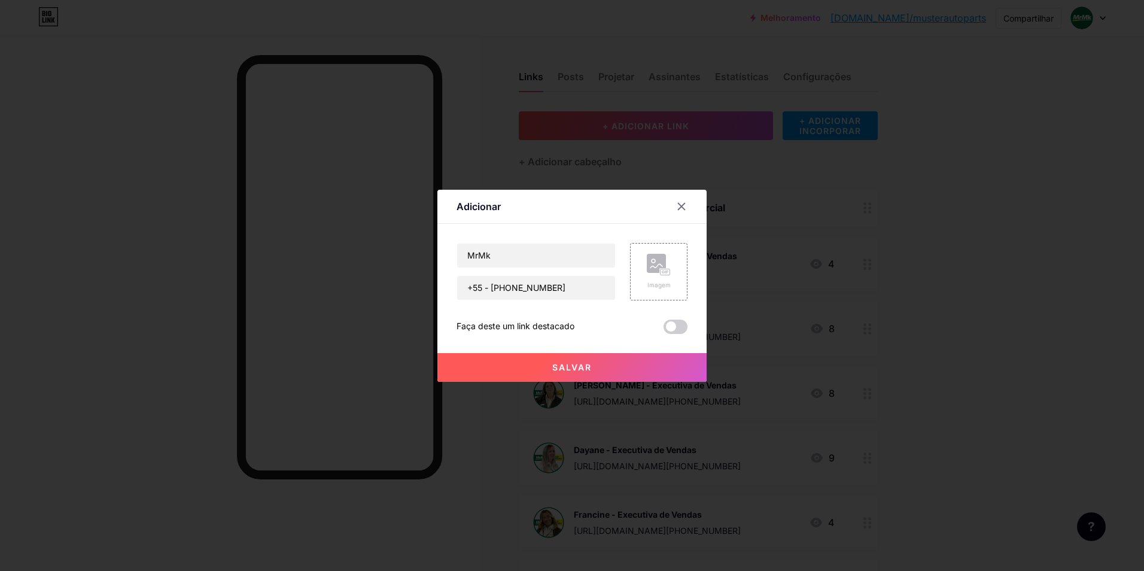
click at [583, 368] on span "Salvar" at bounding box center [571, 367] width 39 height 10
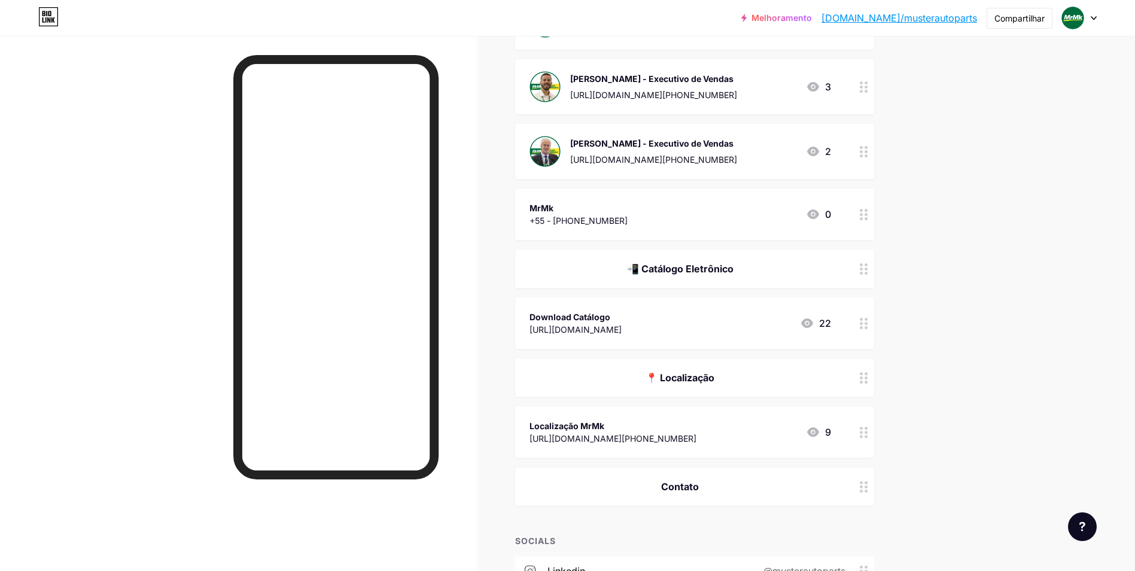
scroll to position [538, 0]
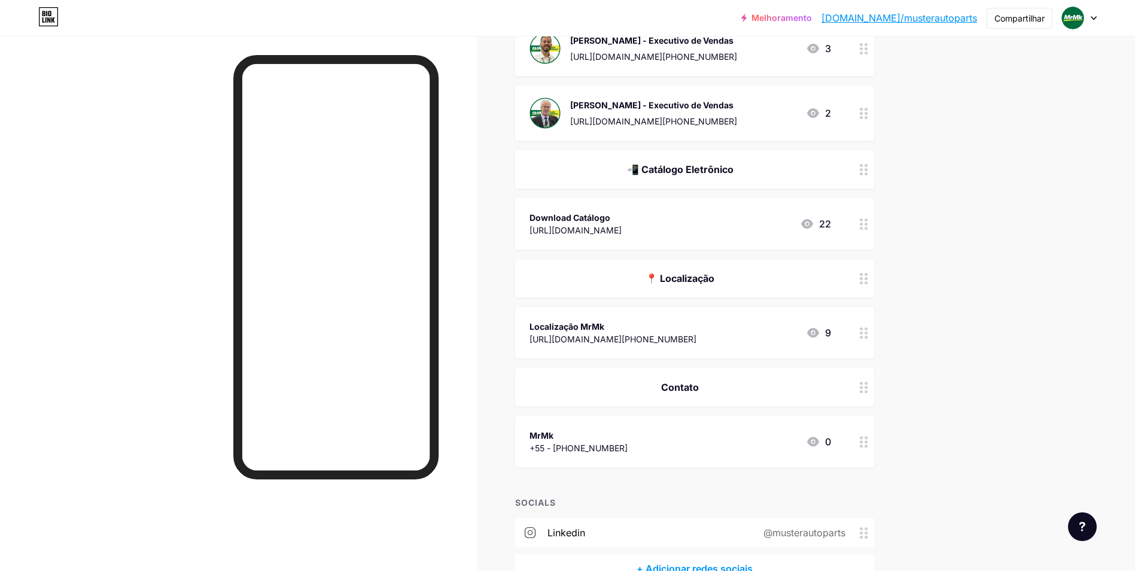
click at [967, 413] on div "Melhoramento [DOMAIN_NAME]/muster... [DOMAIN_NAME]/musterautoparts Compartilhar…" at bounding box center [567, 52] width 1135 height 1181
click at [866, 127] on div at bounding box center [864, 113] width 20 height 55
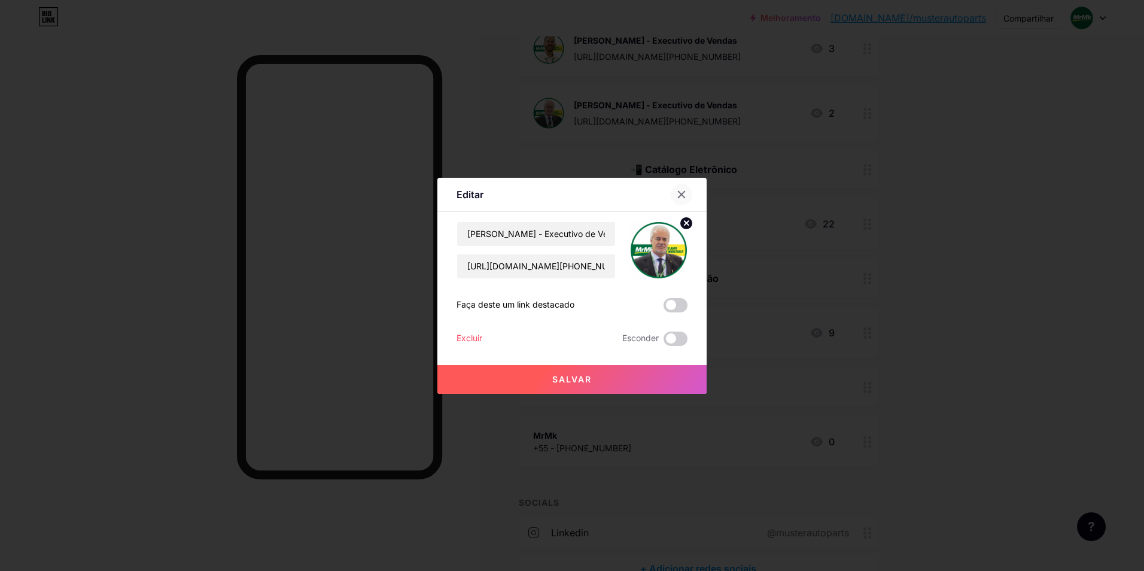
click at [677, 191] on icon at bounding box center [681, 195] width 10 height 10
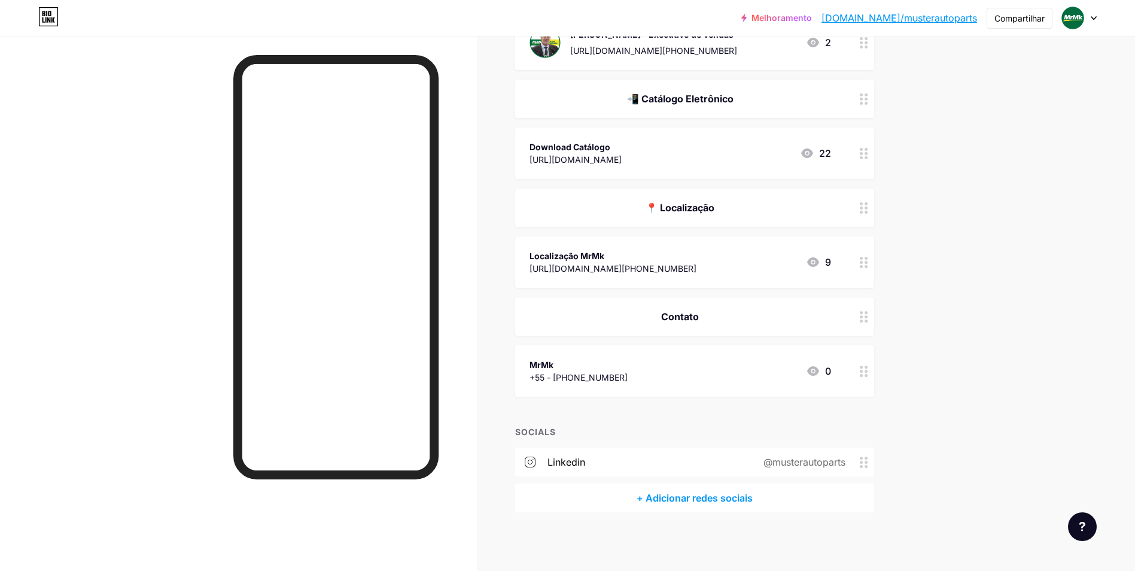
scroll to position [609, 0]
click at [867, 368] on icon at bounding box center [864, 370] width 8 height 11
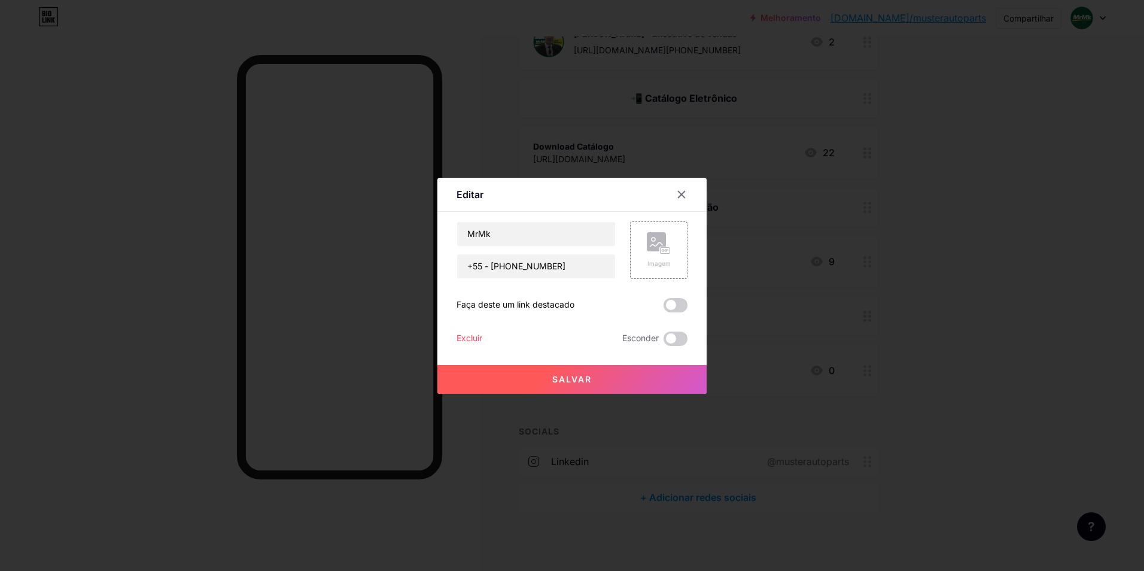
click at [474, 336] on div "Excluir" at bounding box center [469, 338] width 26 height 14
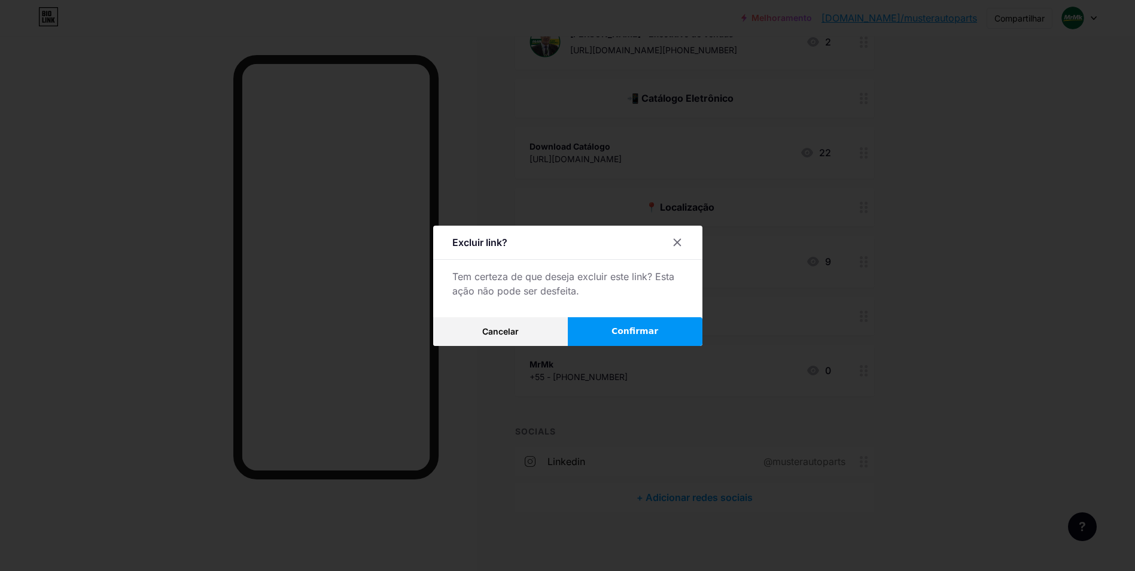
click at [610, 331] on button "Confirmar" at bounding box center [635, 331] width 135 height 29
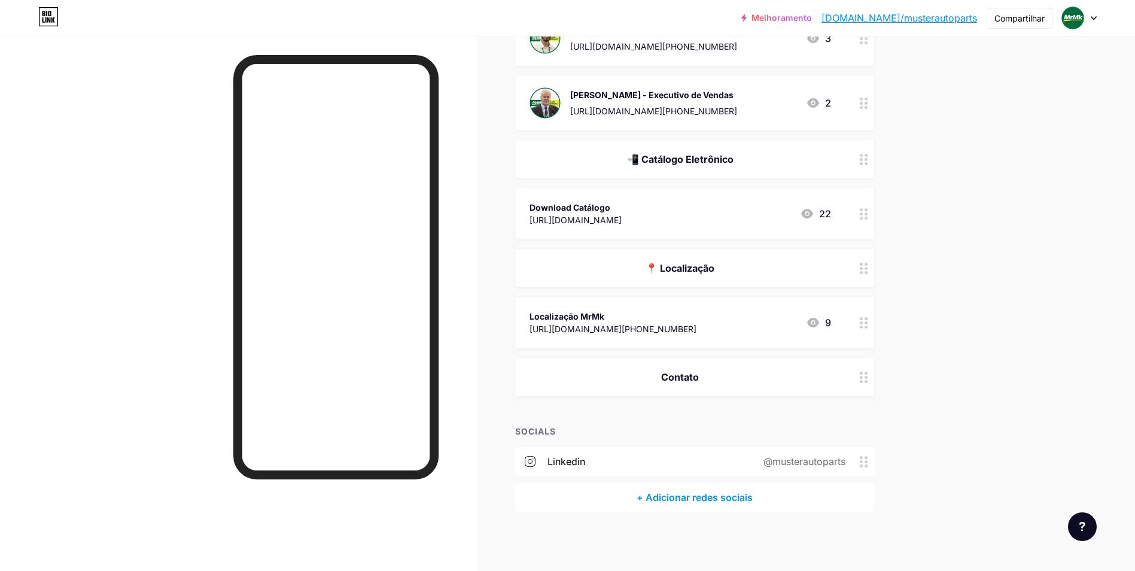
click at [739, 373] on div "Contato" at bounding box center [679, 377] width 301 height 14
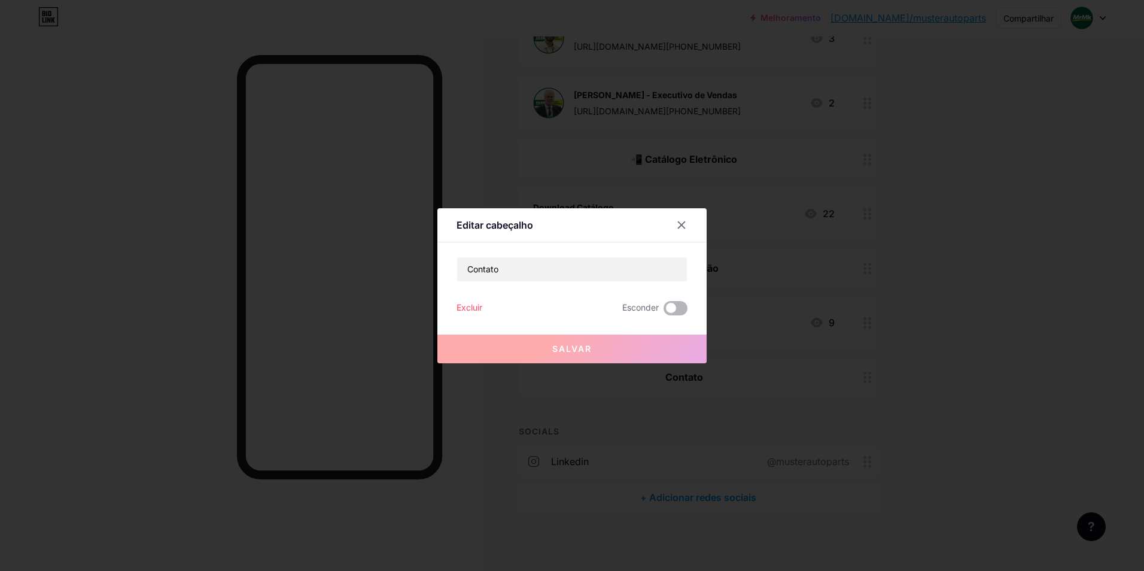
click at [672, 307] on span at bounding box center [675, 308] width 24 height 14
click at [663, 311] on input "checkbox" at bounding box center [663, 311] width 0 height 0
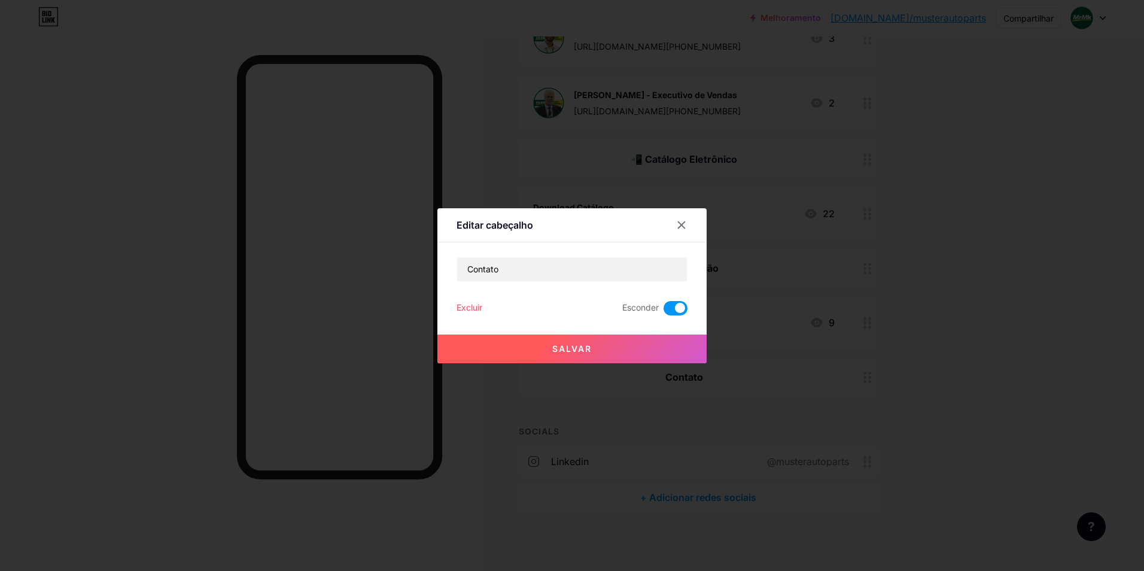
click at [668, 345] on button "Salvar" at bounding box center [571, 348] width 269 height 29
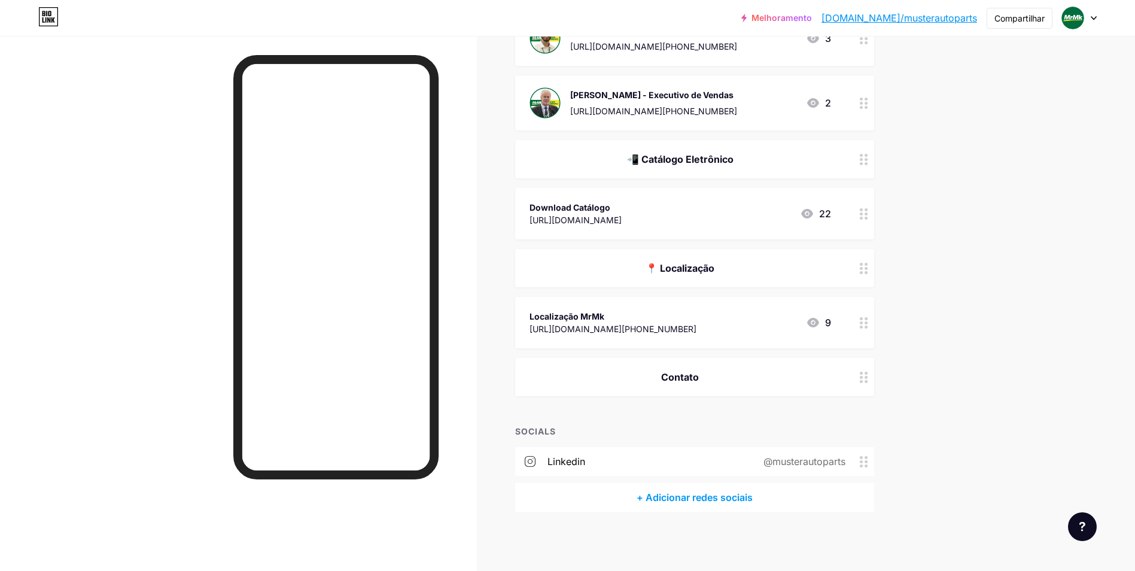
click at [863, 376] on icon at bounding box center [864, 376] width 8 height 11
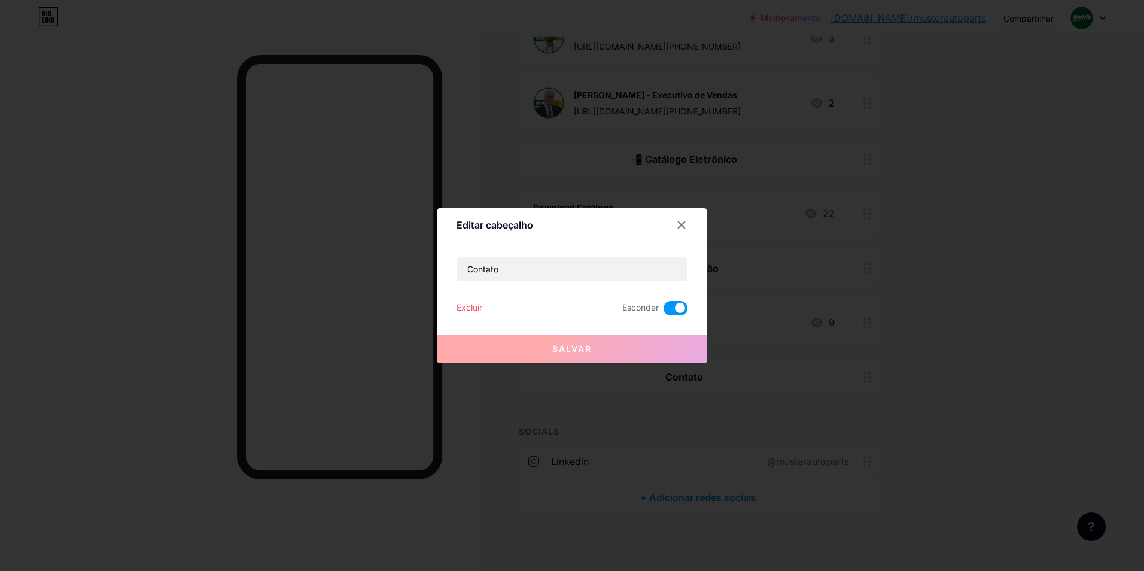
click at [472, 309] on div "Excluir" at bounding box center [469, 308] width 26 height 14
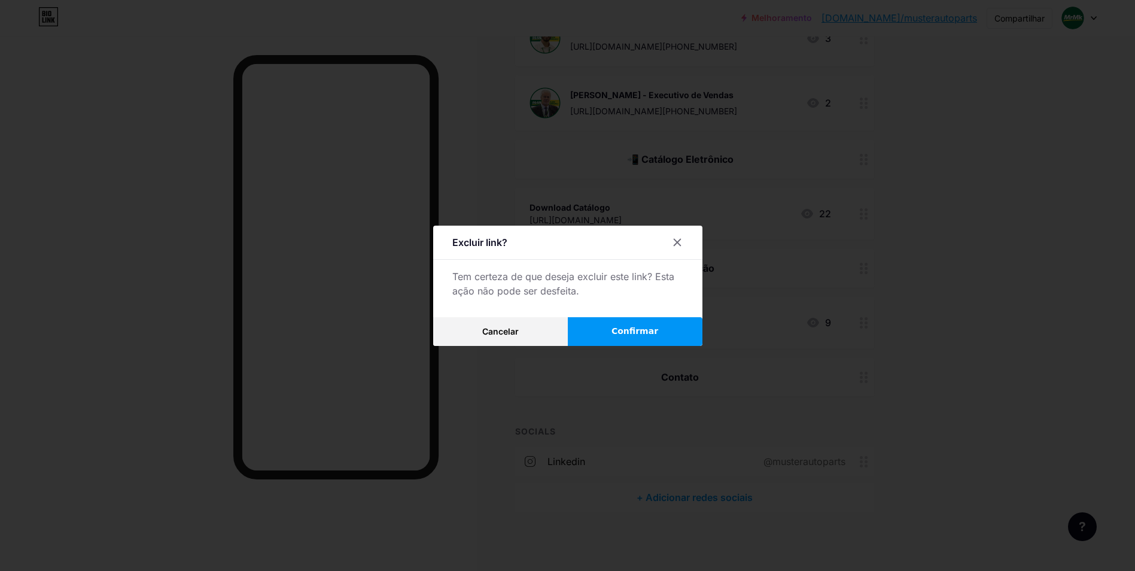
click at [653, 336] on span "Confirmar" at bounding box center [634, 331] width 47 height 13
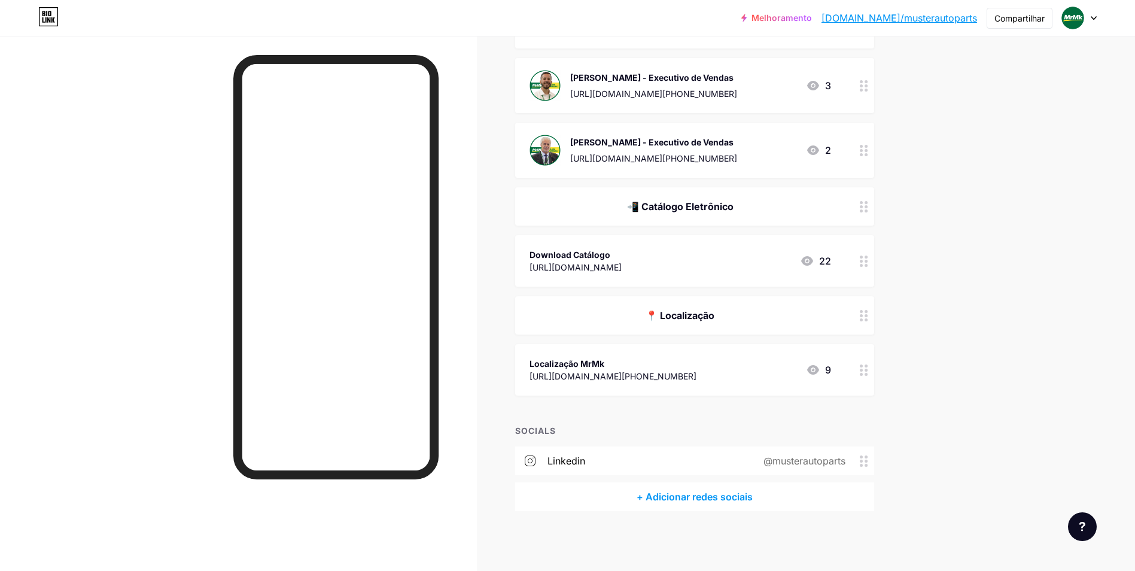
scroll to position [501, 0]
